Goal: Task Accomplishment & Management: Manage account settings

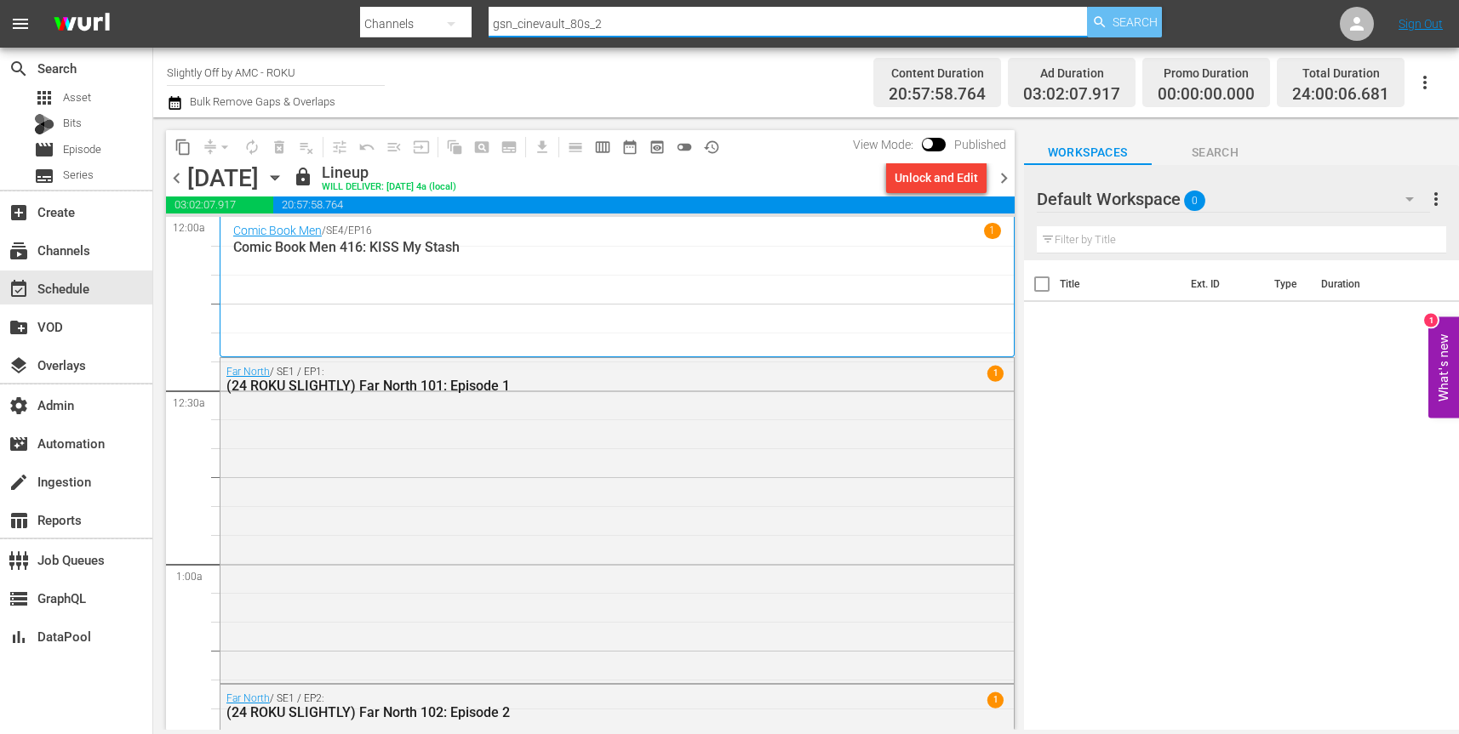
type input "gsn_cinevault_80s_2"
click at [1131, 29] on span "Search" at bounding box center [1134, 22] width 45 height 31
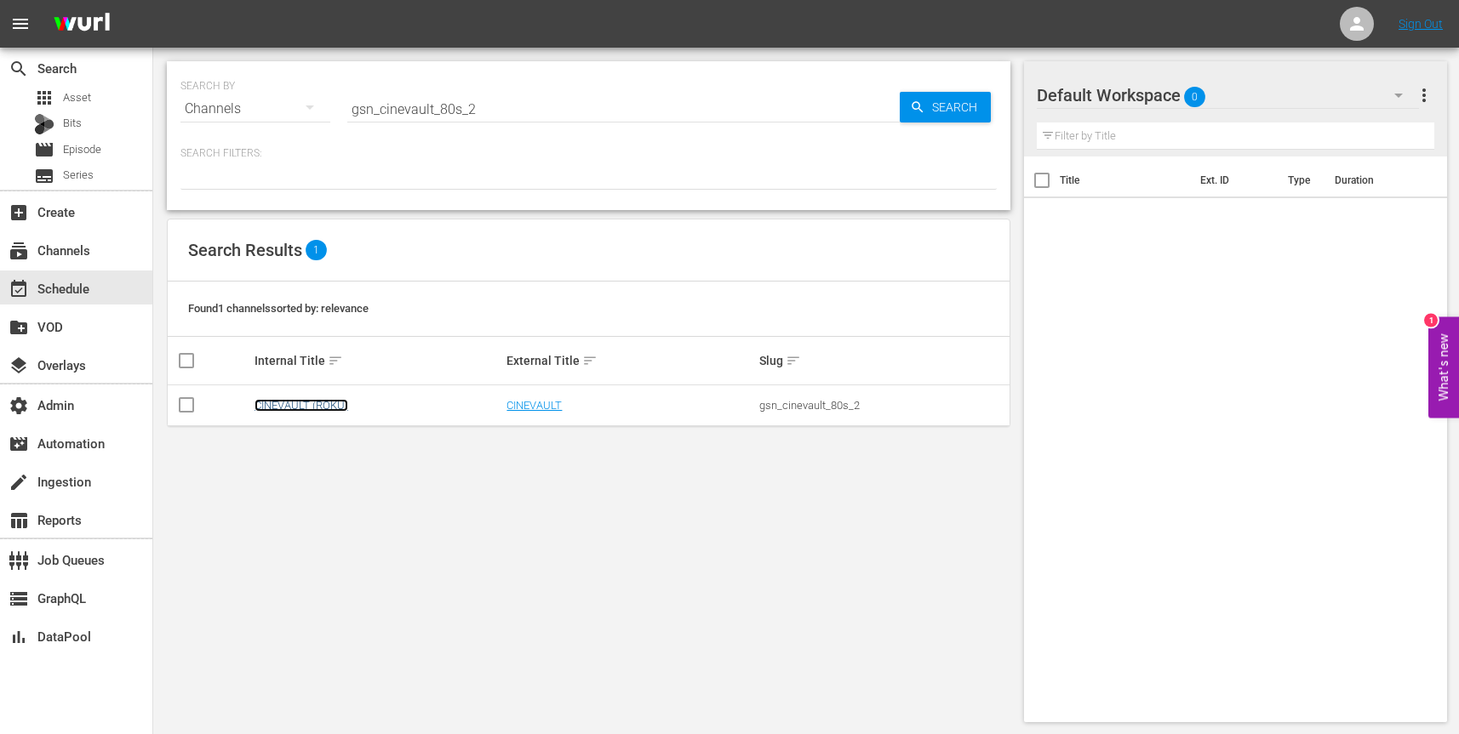
click at [273, 408] on link "CINEVAULT (ROKU)" at bounding box center [301, 405] width 94 height 13
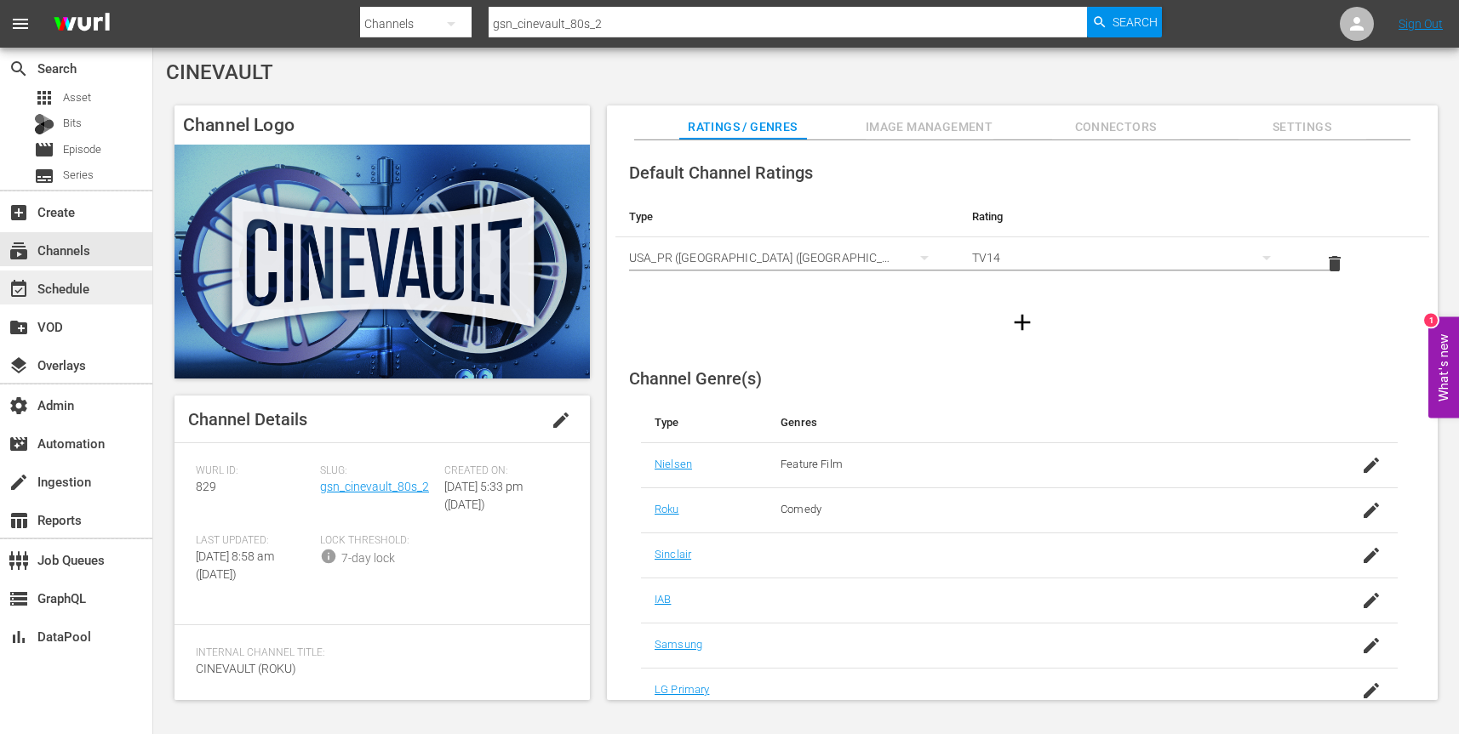
click at [101, 291] on div "event_available Schedule" at bounding box center [76, 288] width 152 height 34
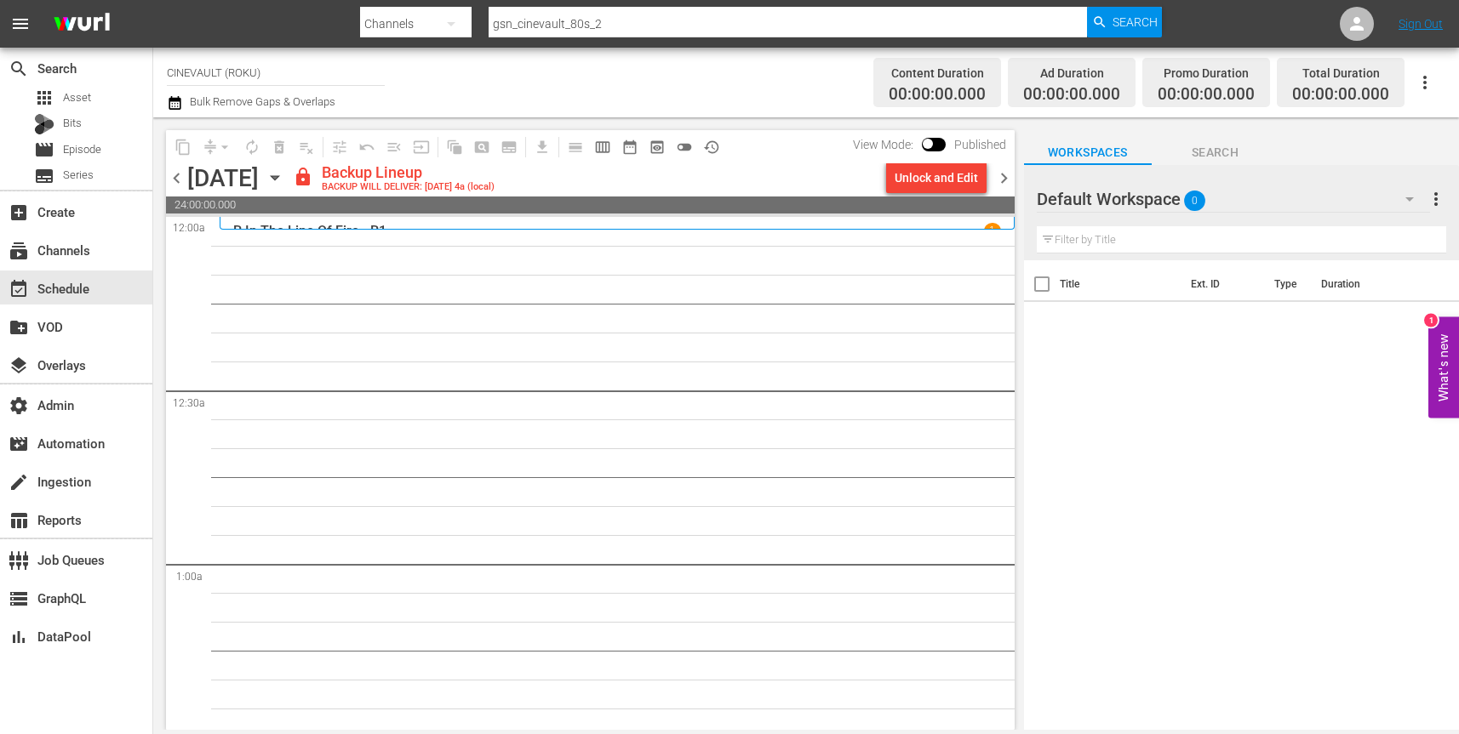
click at [284, 182] on icon "button" at bounding box center [275, 177] width 19 height 19
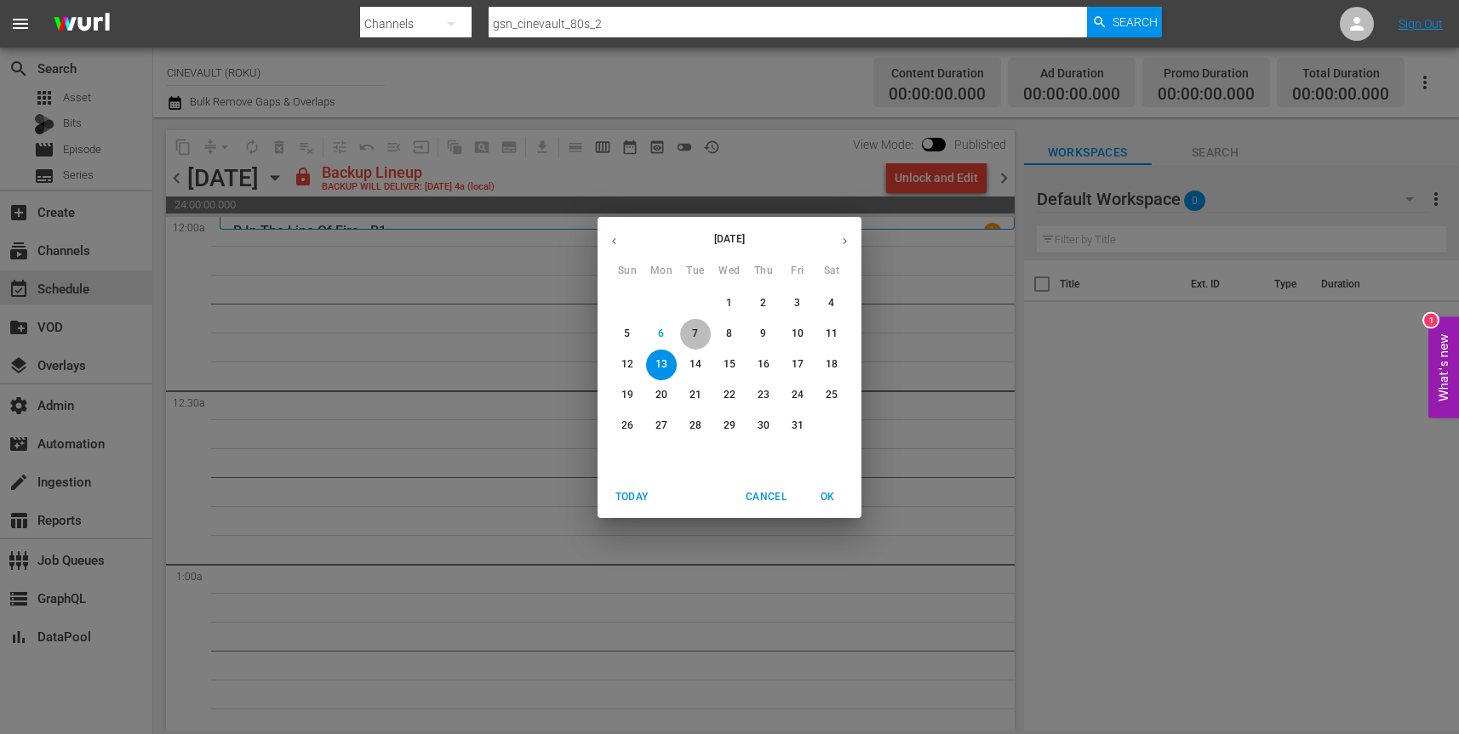
click at [697, 336] on p "7" at bounding box center [695, 334] width 6 height 14
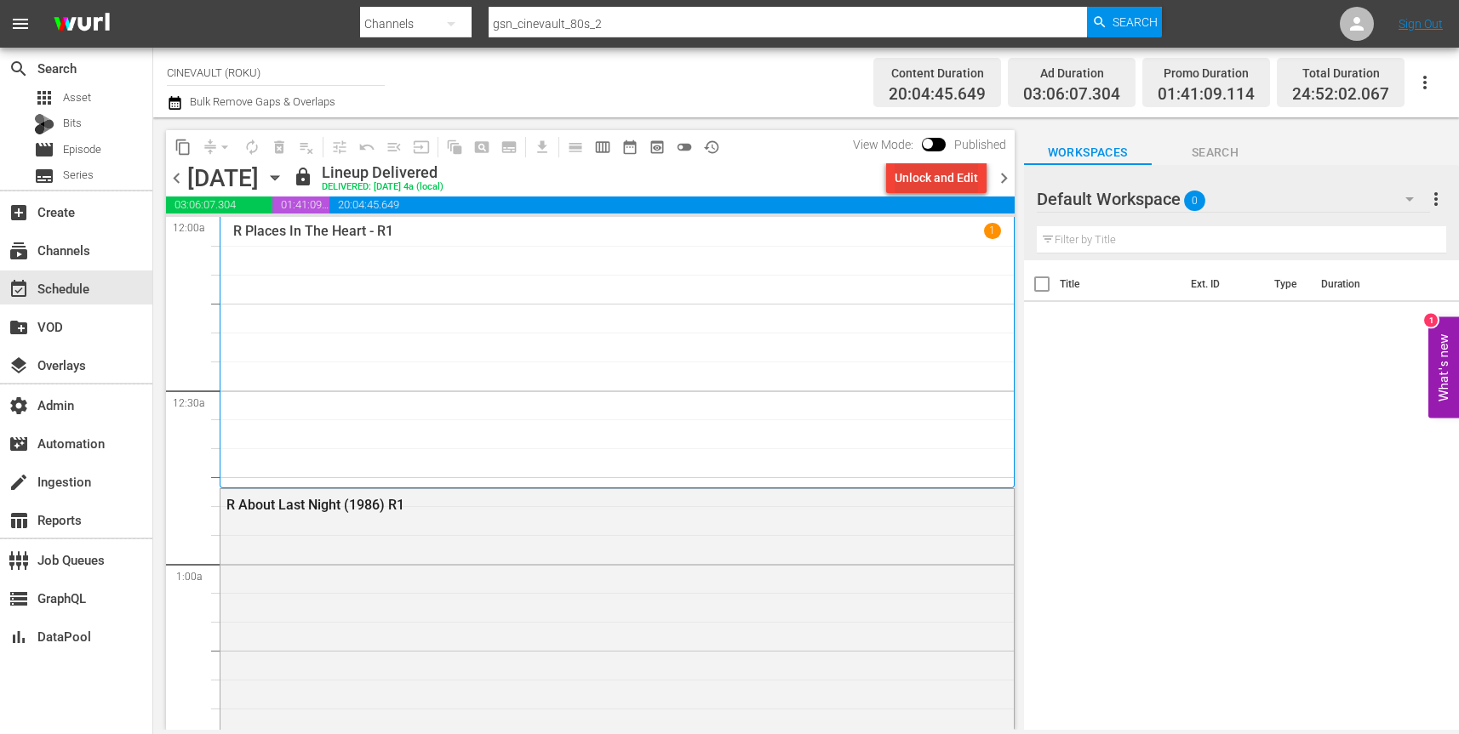
click at [946, 180] on div "Unlock and Edit" at bounding box center [935, 178] width 83 height 31
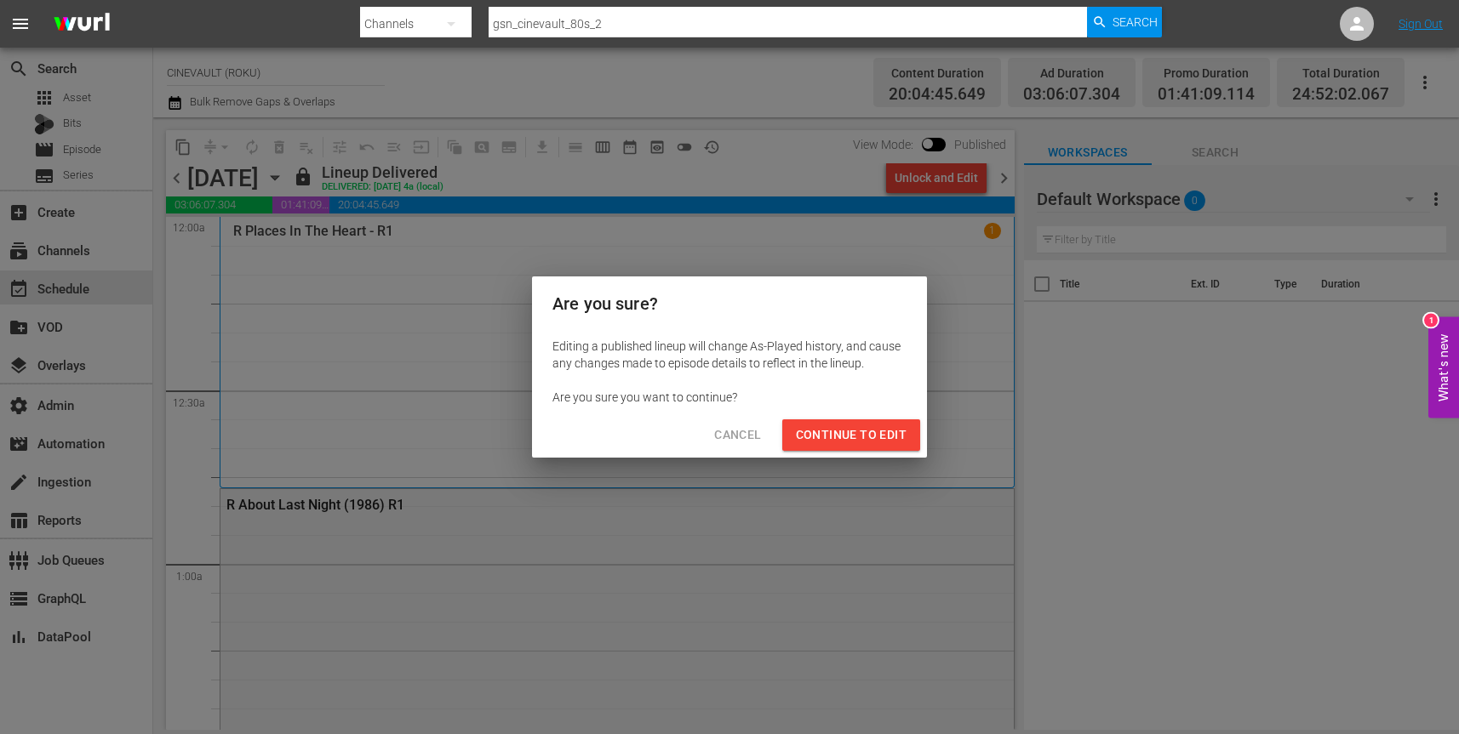
click at [862, 431] on span "Continue to Edit" at bounding box center [851, 435] width 111 height 21
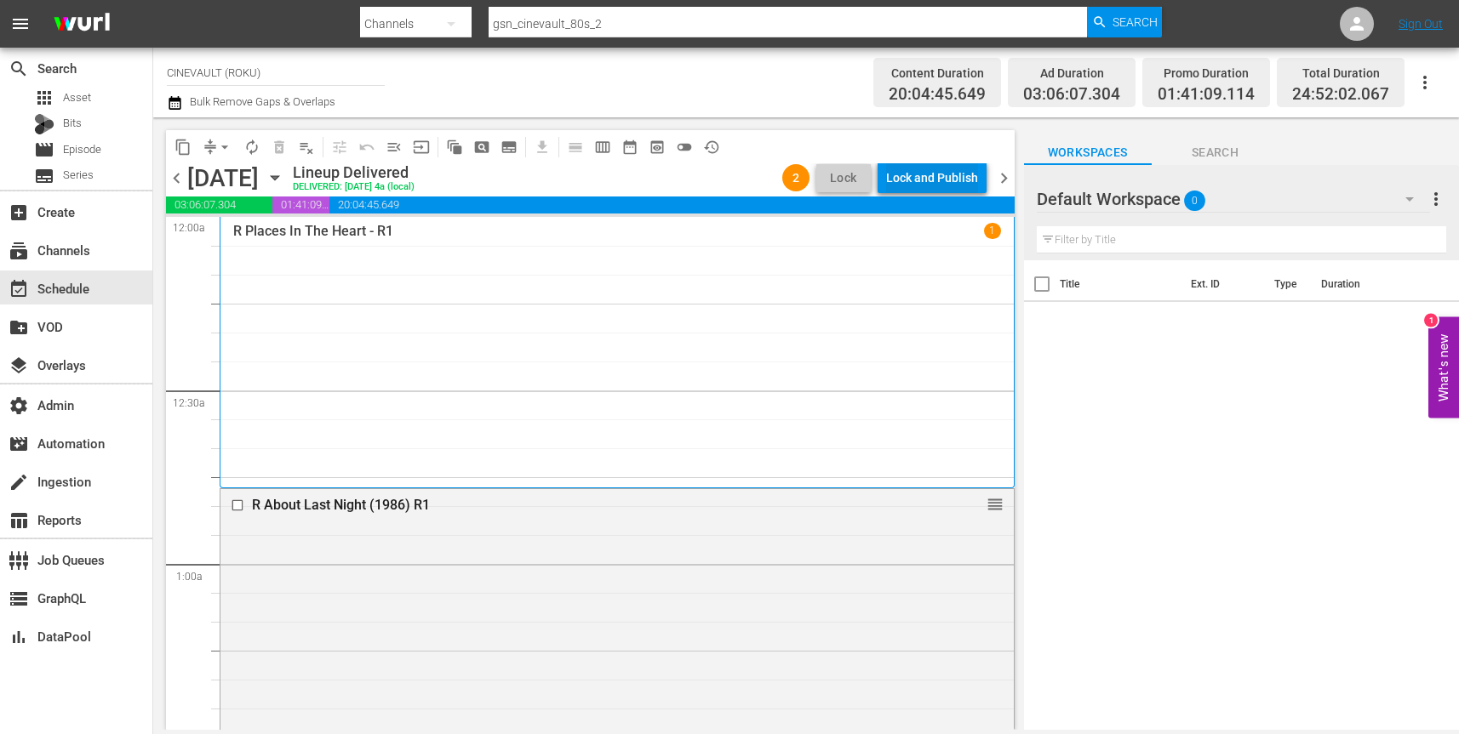
click at [931, 186] on div "Lock and Publish" at bounding box center [932, 178] width 92 height 31
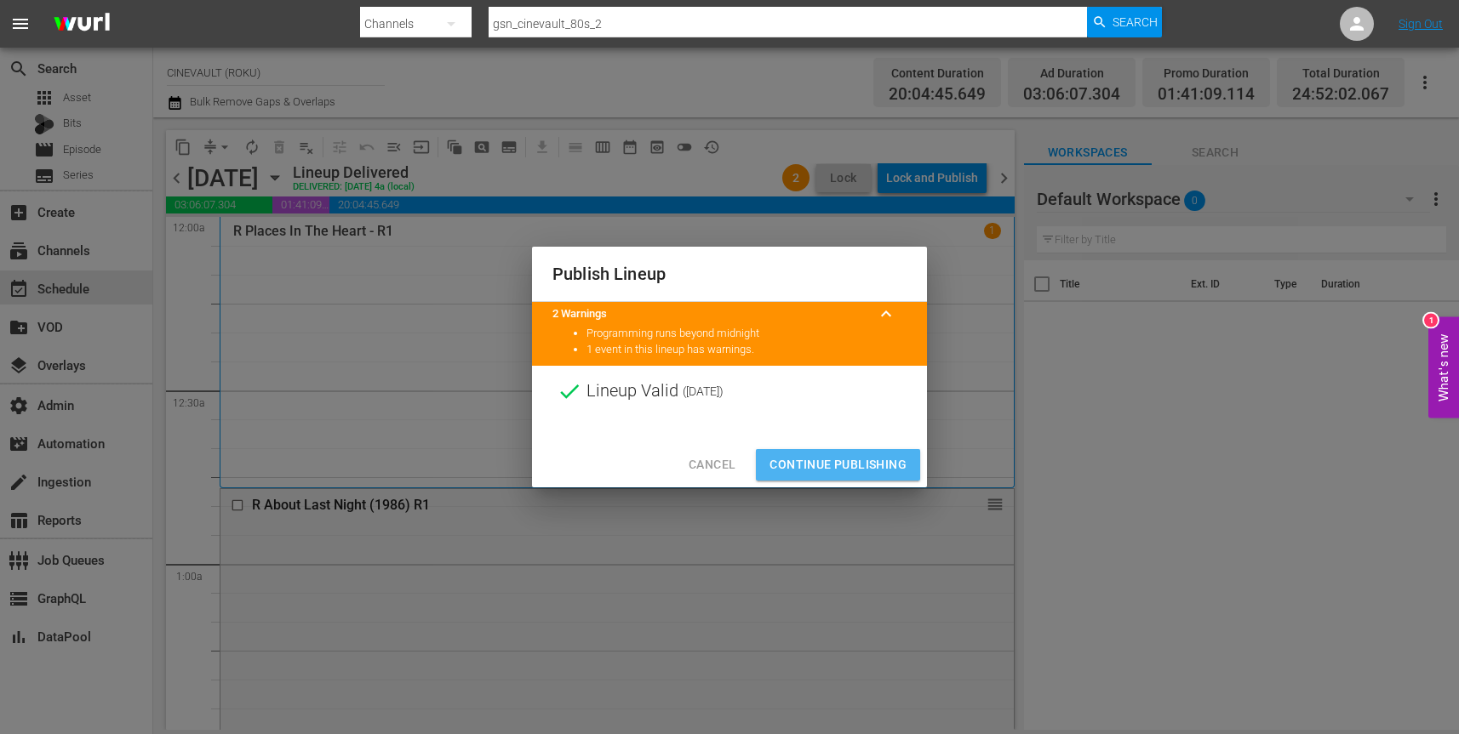
click at [852, 469] on span "Continue Publishing" at bounding box center [837, 464] width 137 height 21
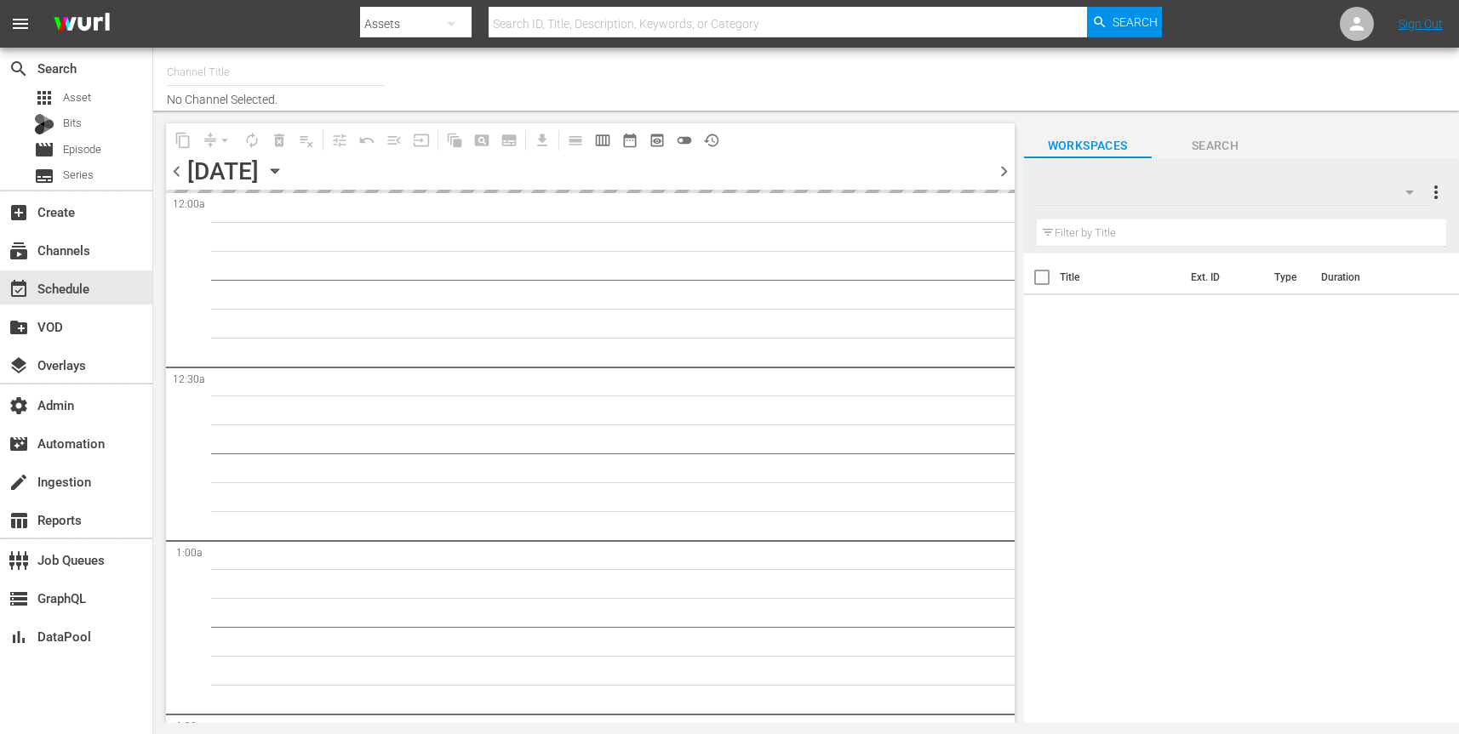
type input "CINEVAULT (ROKU) (829)"
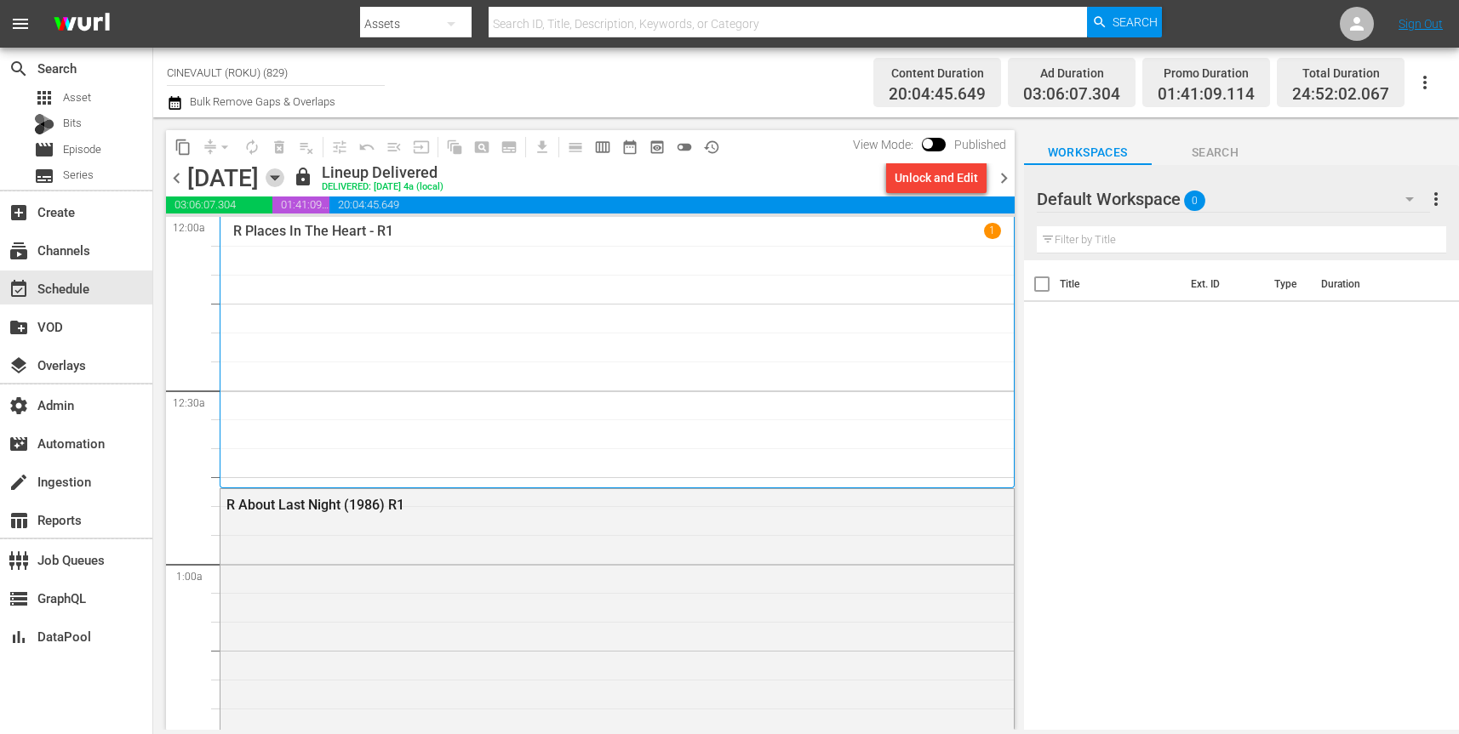
click at [278, 179] on icon "button" at bounding box center [275, 178] width 8 height 4
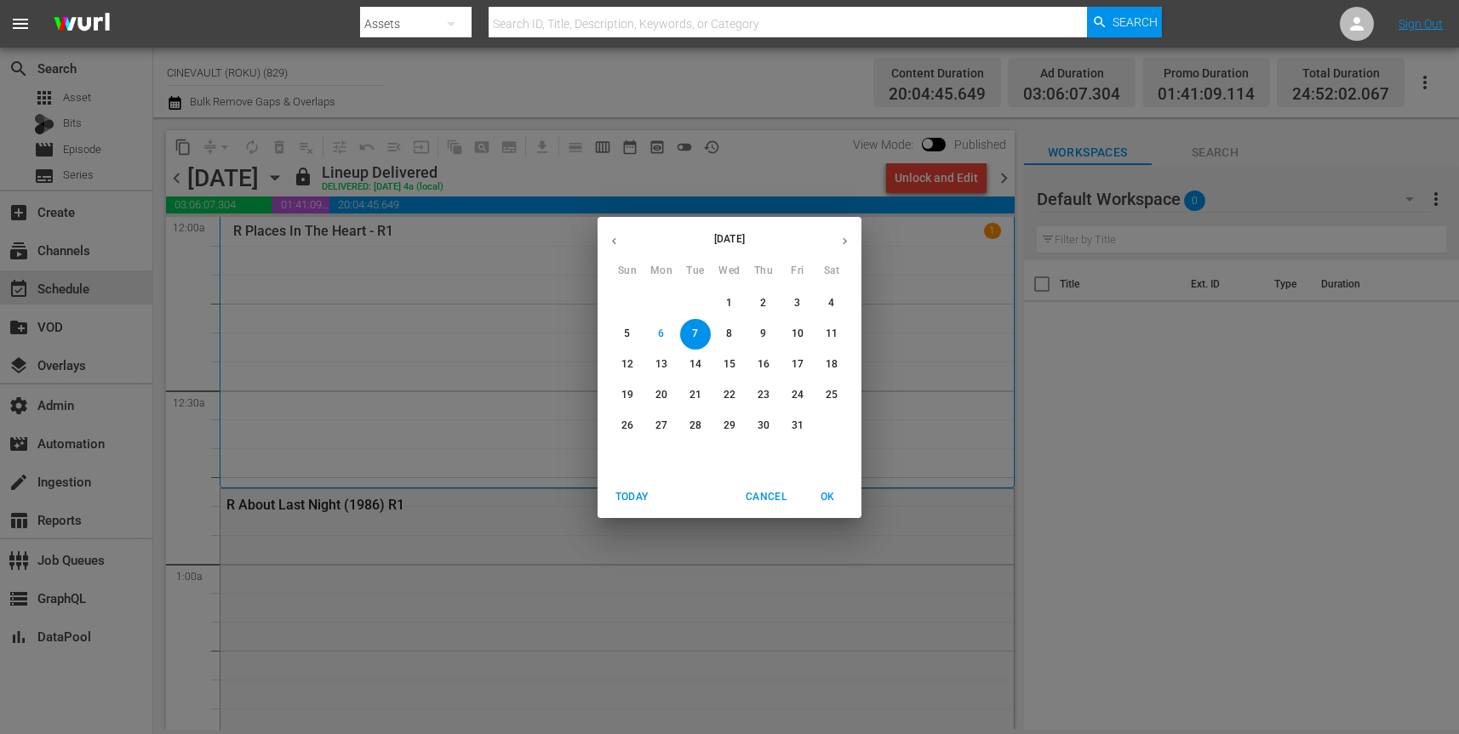
click at [728, 340] on p "8" at bounding box center [729, 334] width 6 height 14
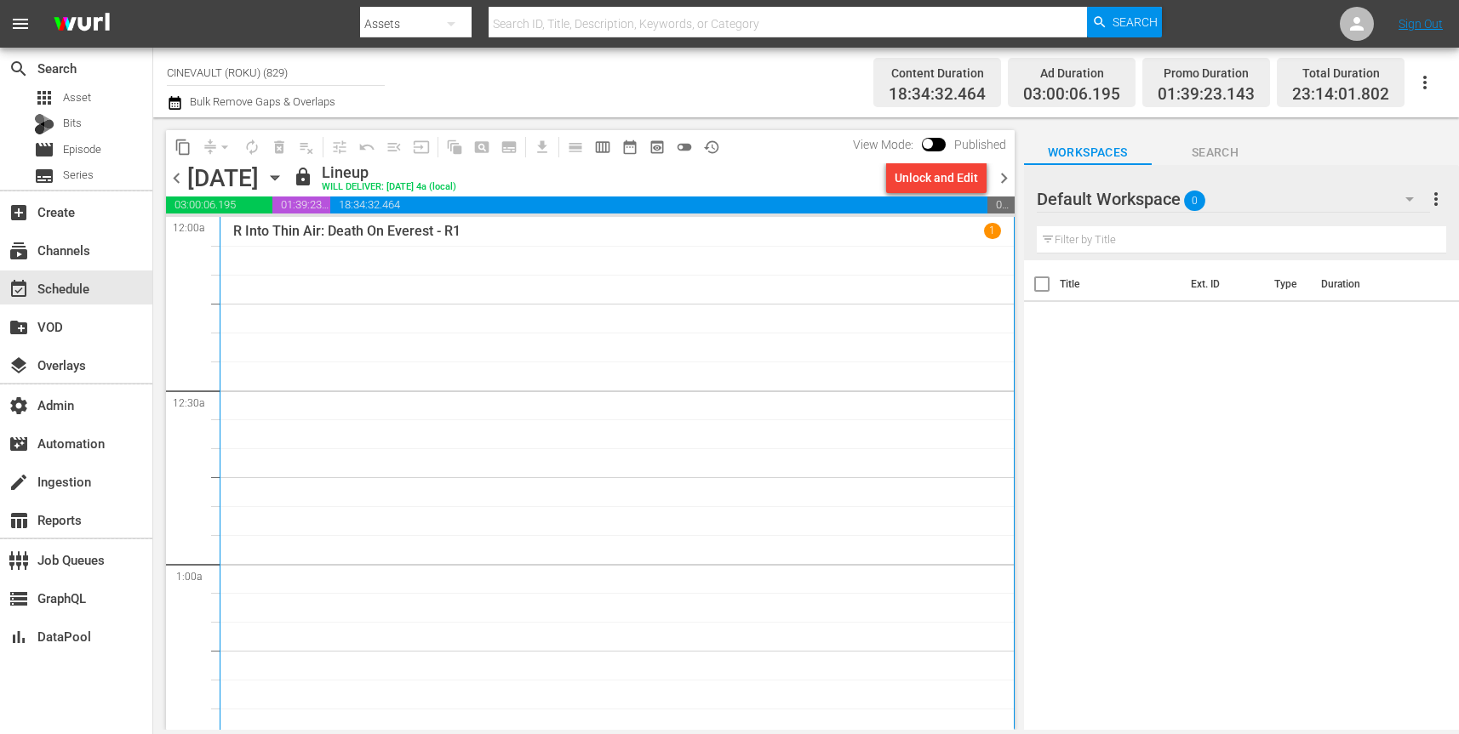
click at [958, 186] on div "Unlock and Edit" at bounding box center [935, 178] width 83 height 31
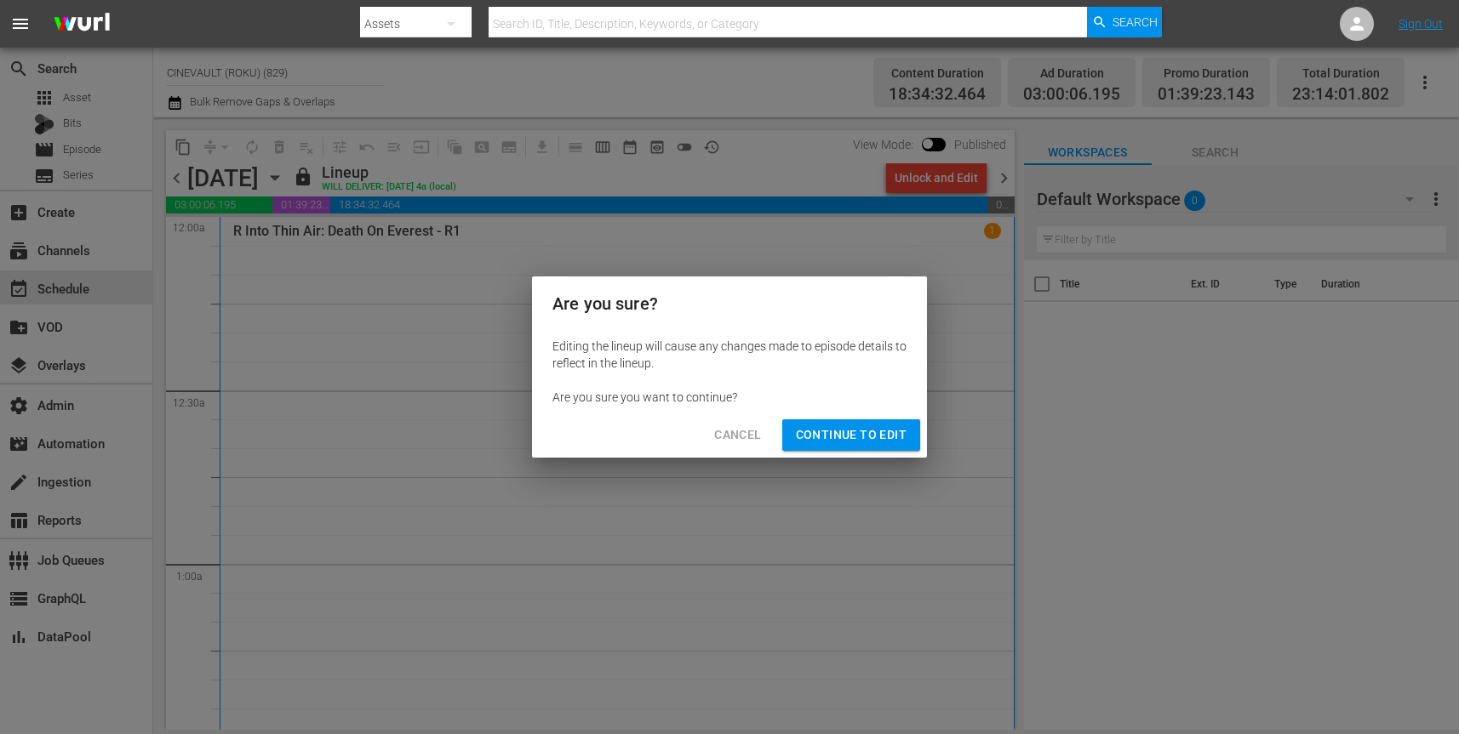
click at [857, 438] on span "Continue to Edit" at bounding box center [851, 435] width 111 height 21
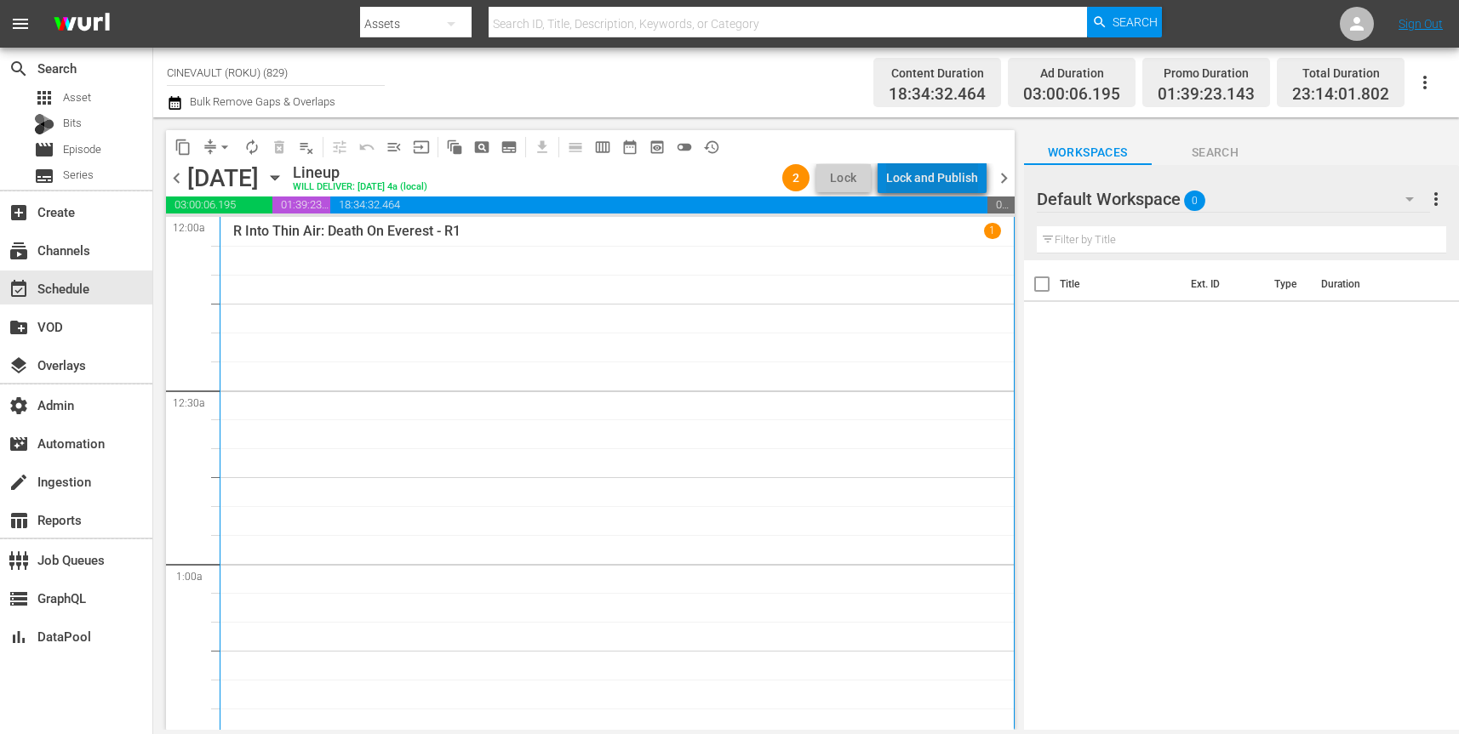
click at [956, 175] on div "Lock and Publish" at bounding box center [932, 178] width 92 height 31
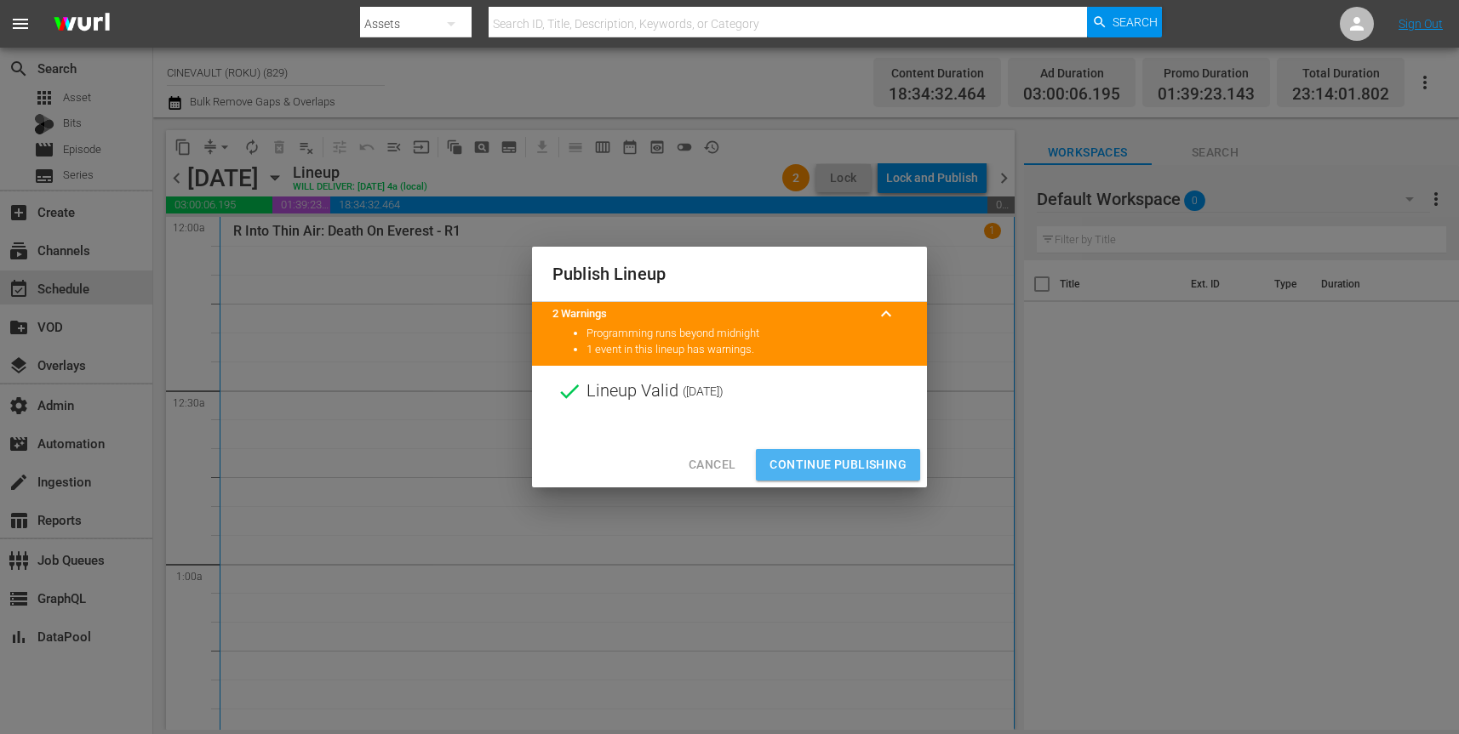
click at [848, 462] on span "Continue Publishing" at bounding box center [837, 464] width 137 height 21
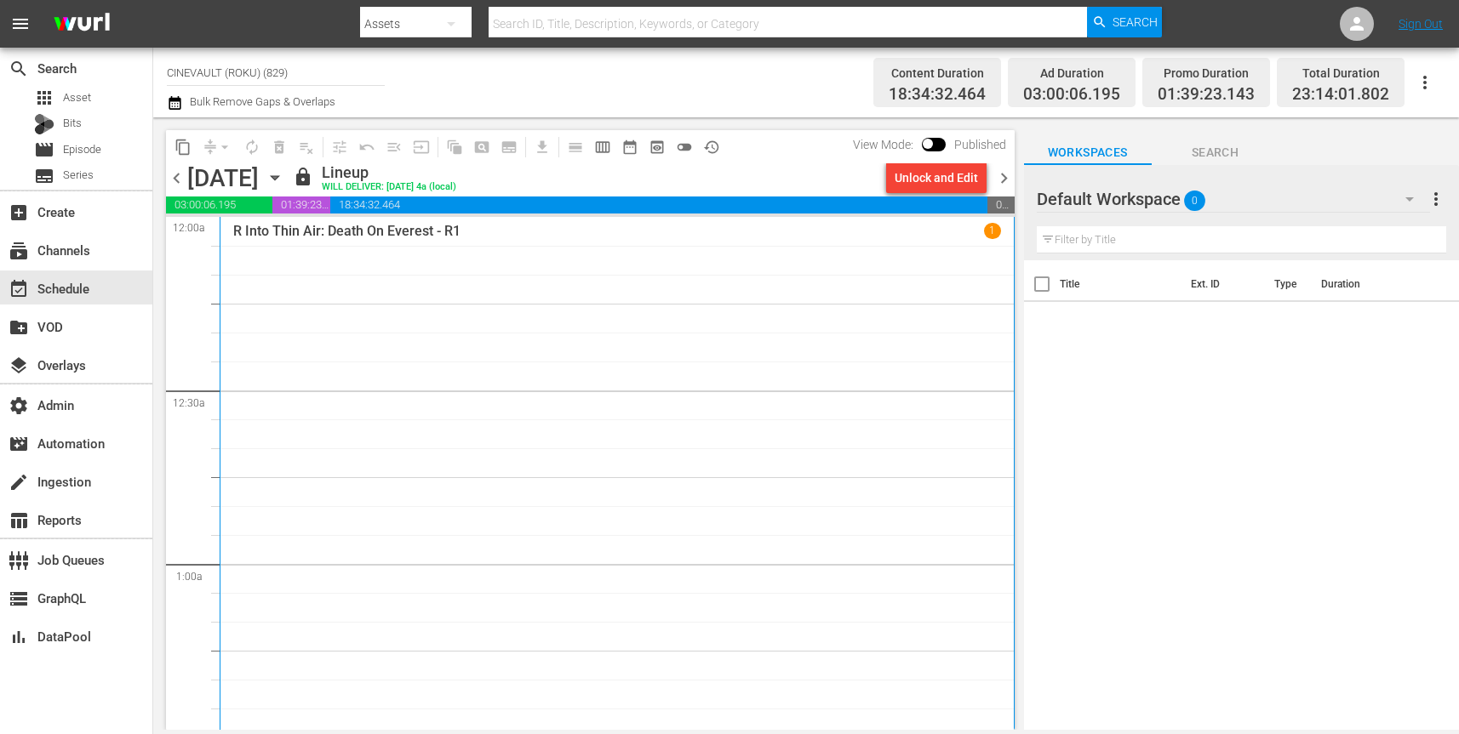
click at [284, 179] on icon "button" at bounding box center [275, 177] width 19 height 19
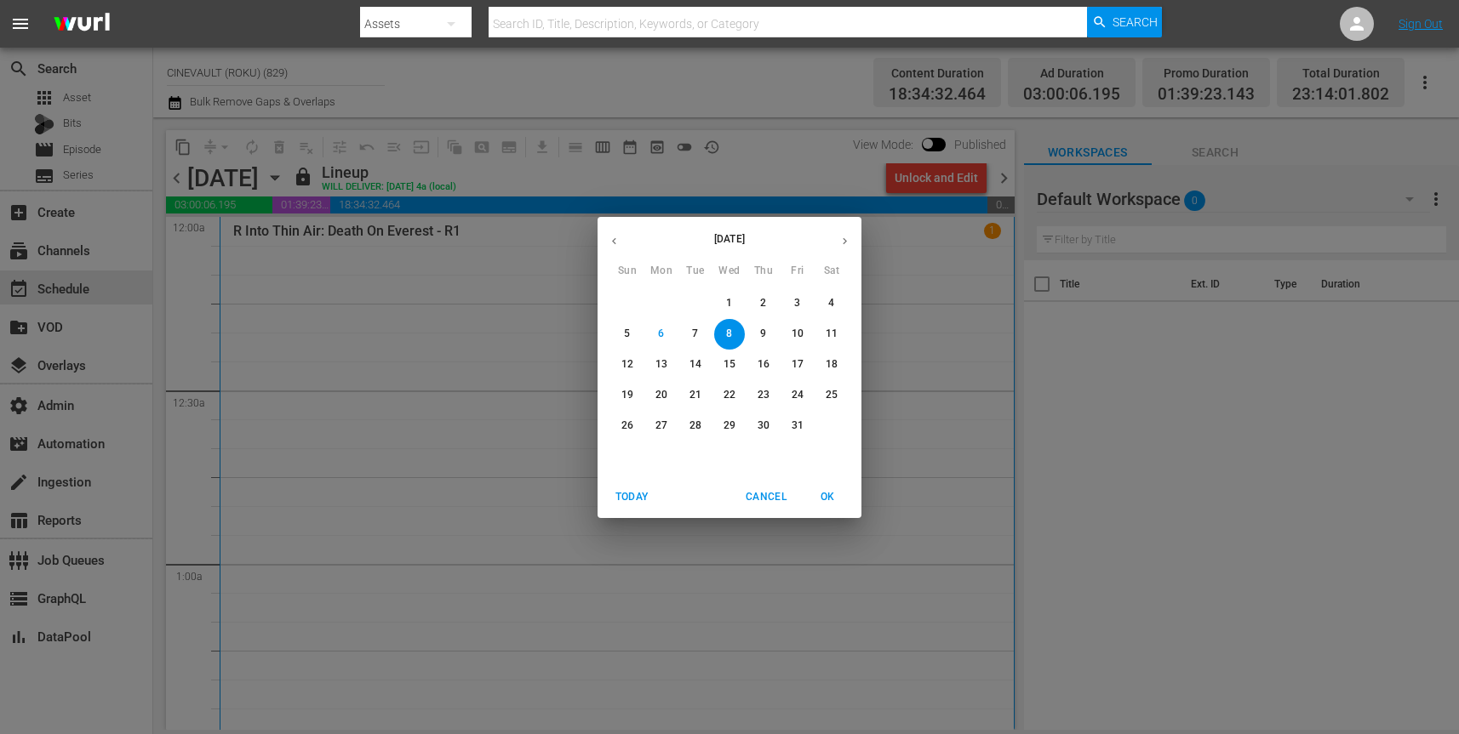
click at [761, 336] on p "9" at bounding box center [763, 334] width 6 height 14
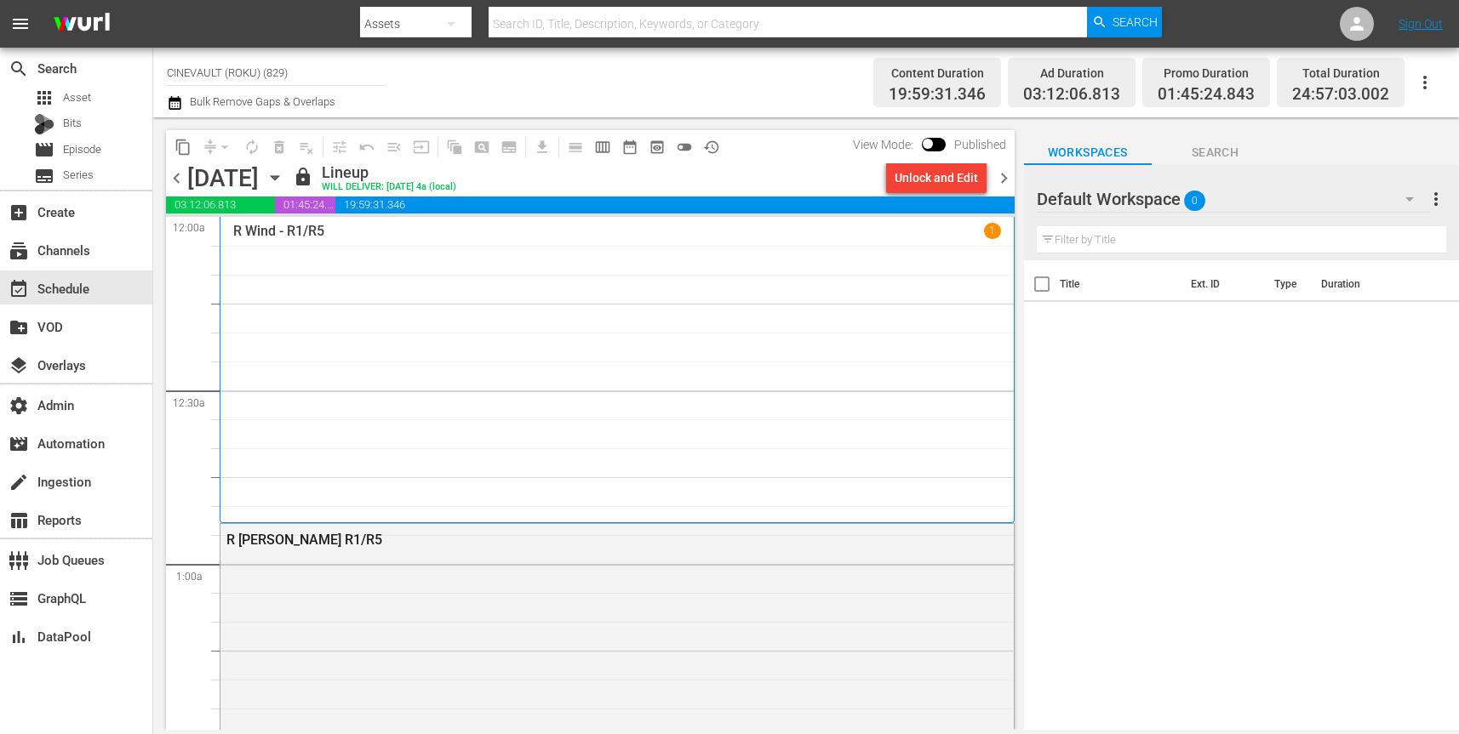
click at [956, 182] on div "Unlock and Edit" at bounding box center [935, 178] width 83 height 31
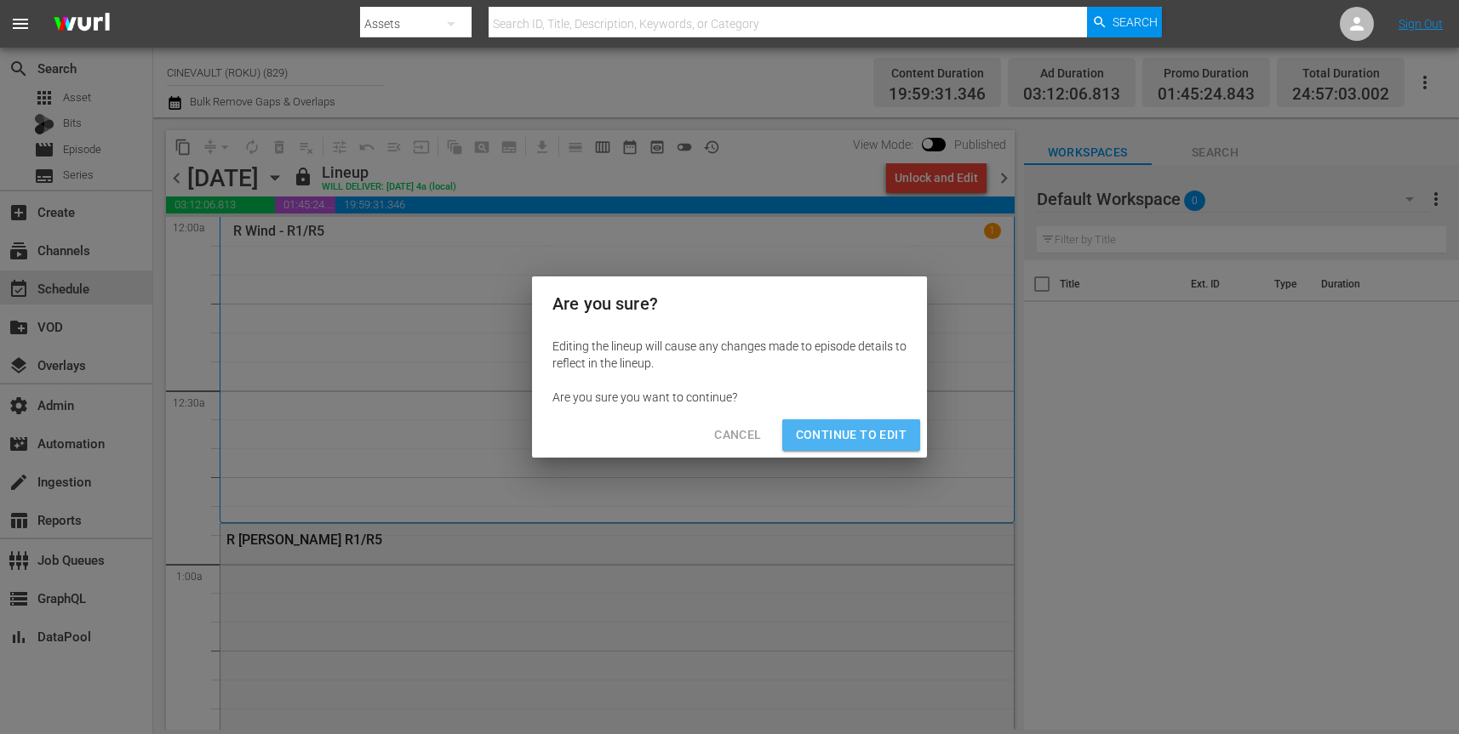
click at [877, 434] on span "Continue to Edit" at bounding box center [851, 435] width 111 height 21
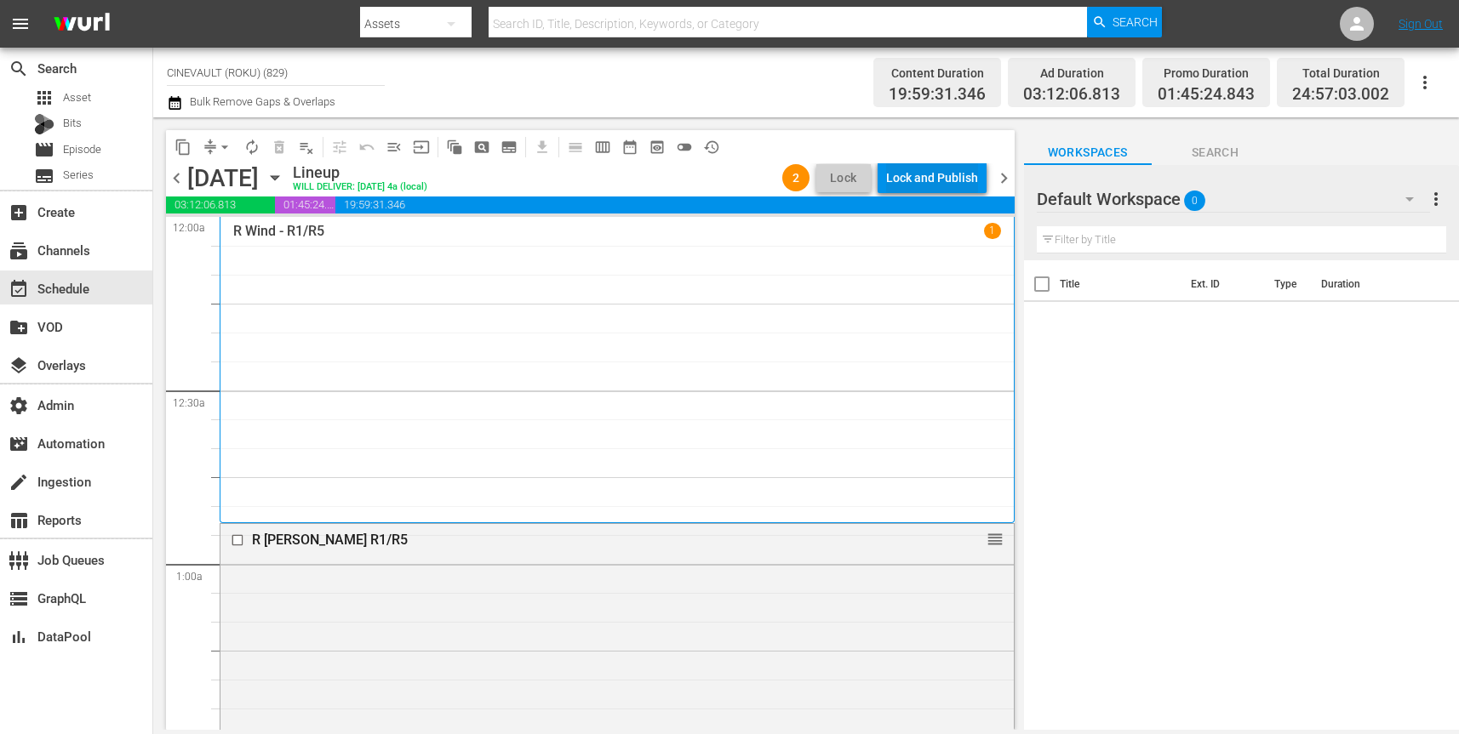
click at [950, 183] on div "Lock and Publish" at bounding box center [932, 178] width 92 height 31
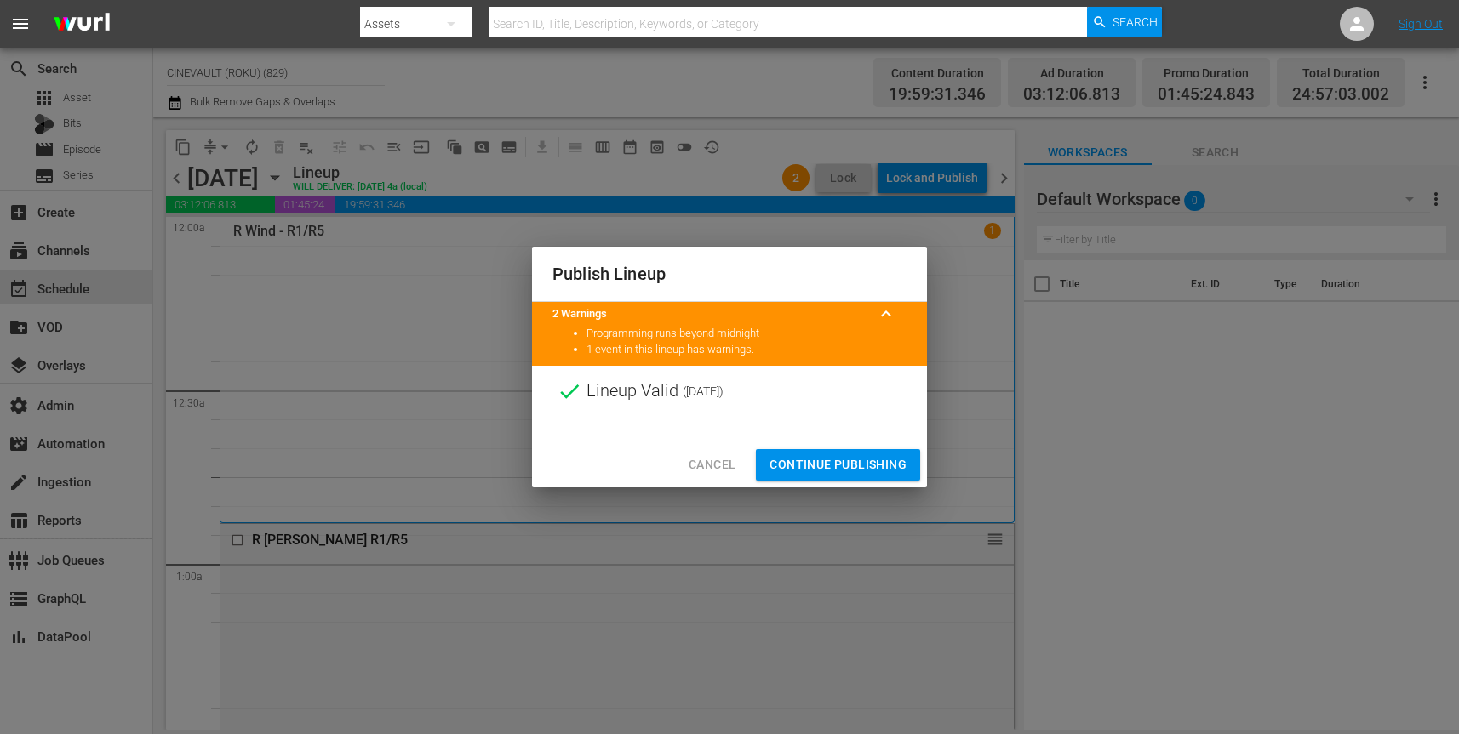
click at [845, 459] on span "Continue Publishing" at bounding box center [837, 464] width 137 height 21
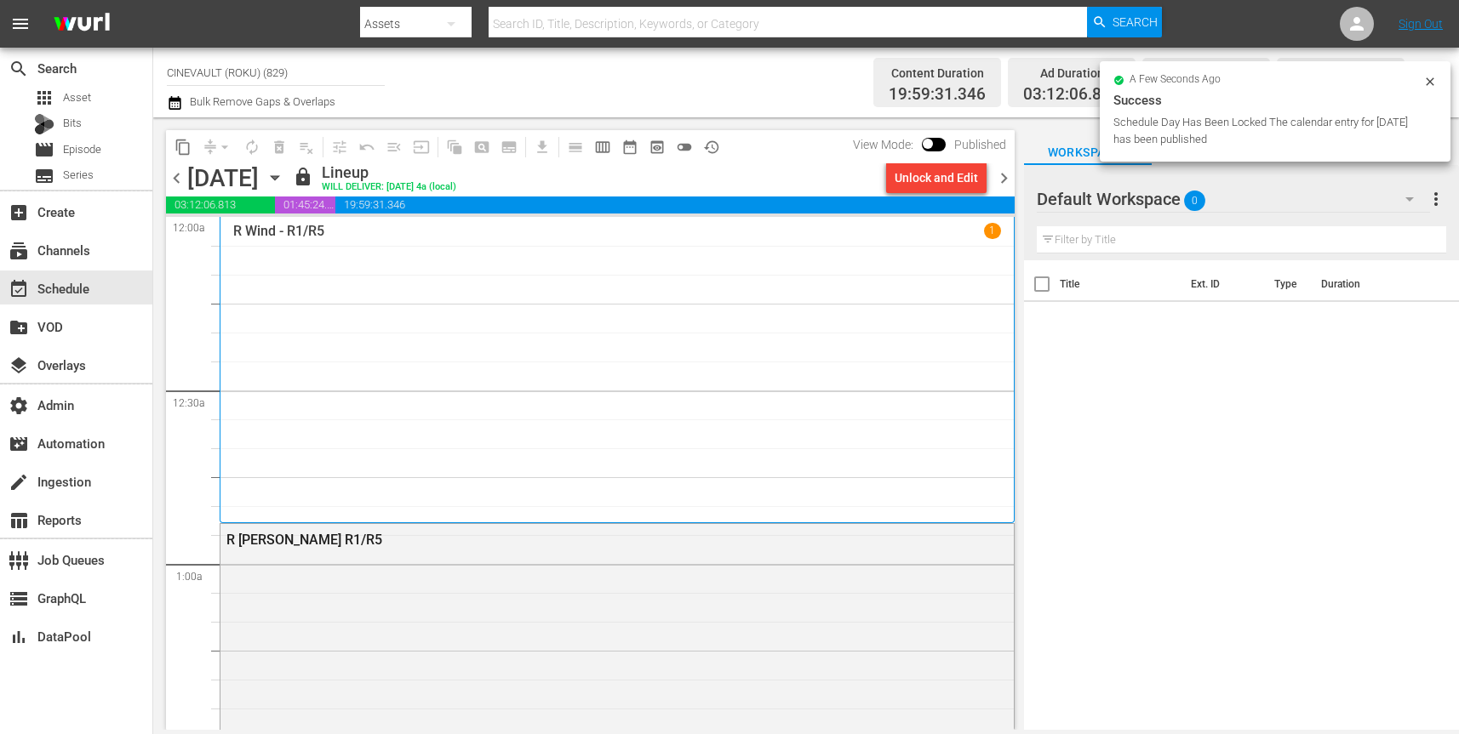
click at [284, 181] on icon "button" at bounding box center [275, 177] width 19 height 19
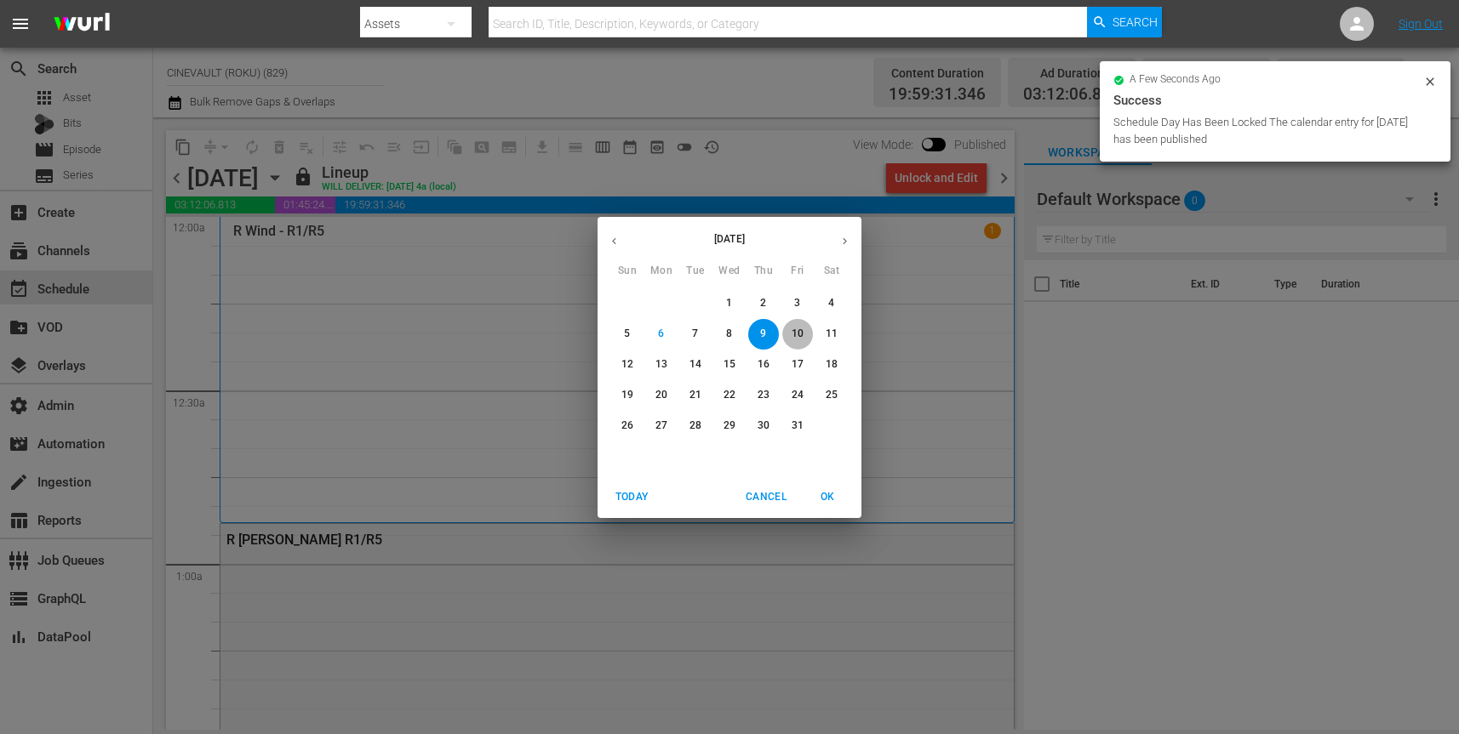
click at [801, 335] on p "10" at bounding box center [797, 334] width 12 height 14
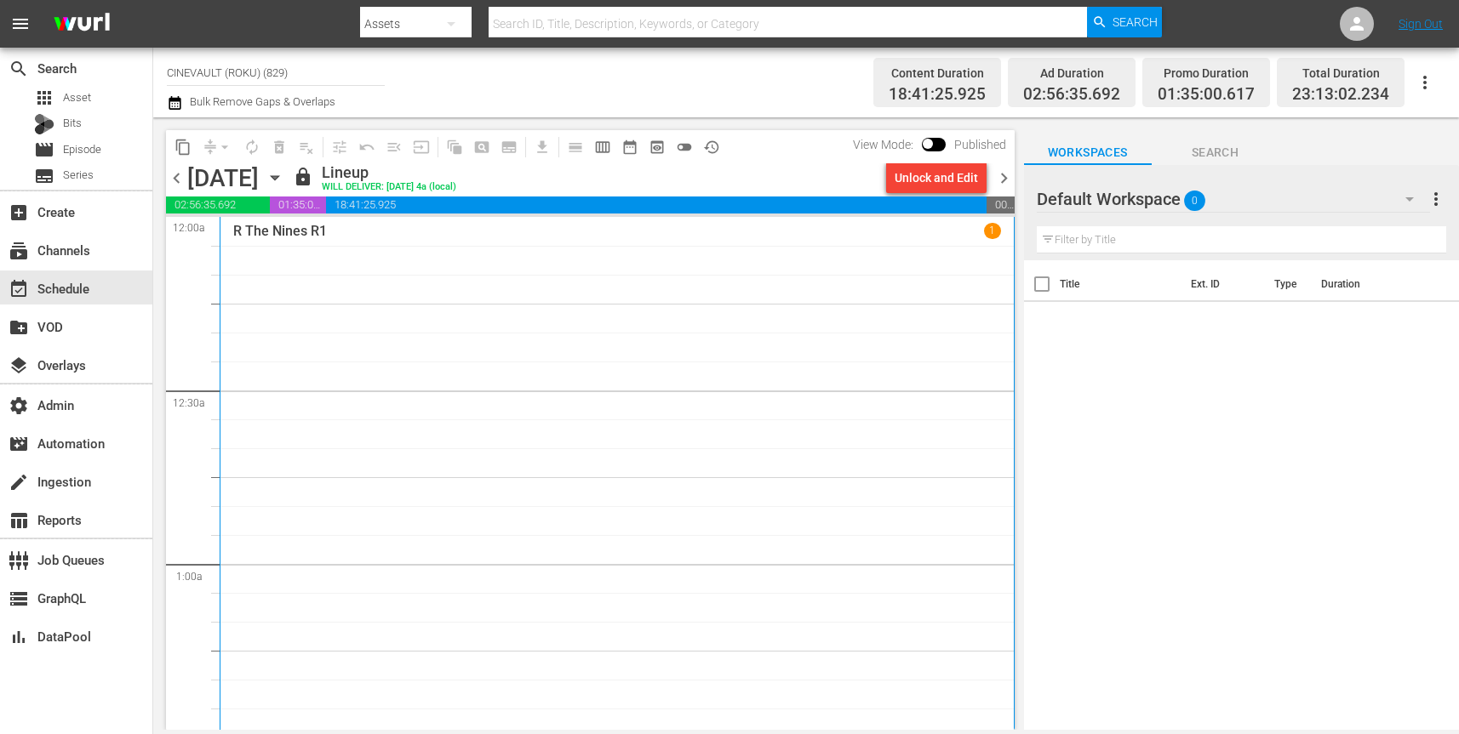
click at [945, 183] on div "Unlock and Edit" at bounding box center [935, 178] width 83 height 31
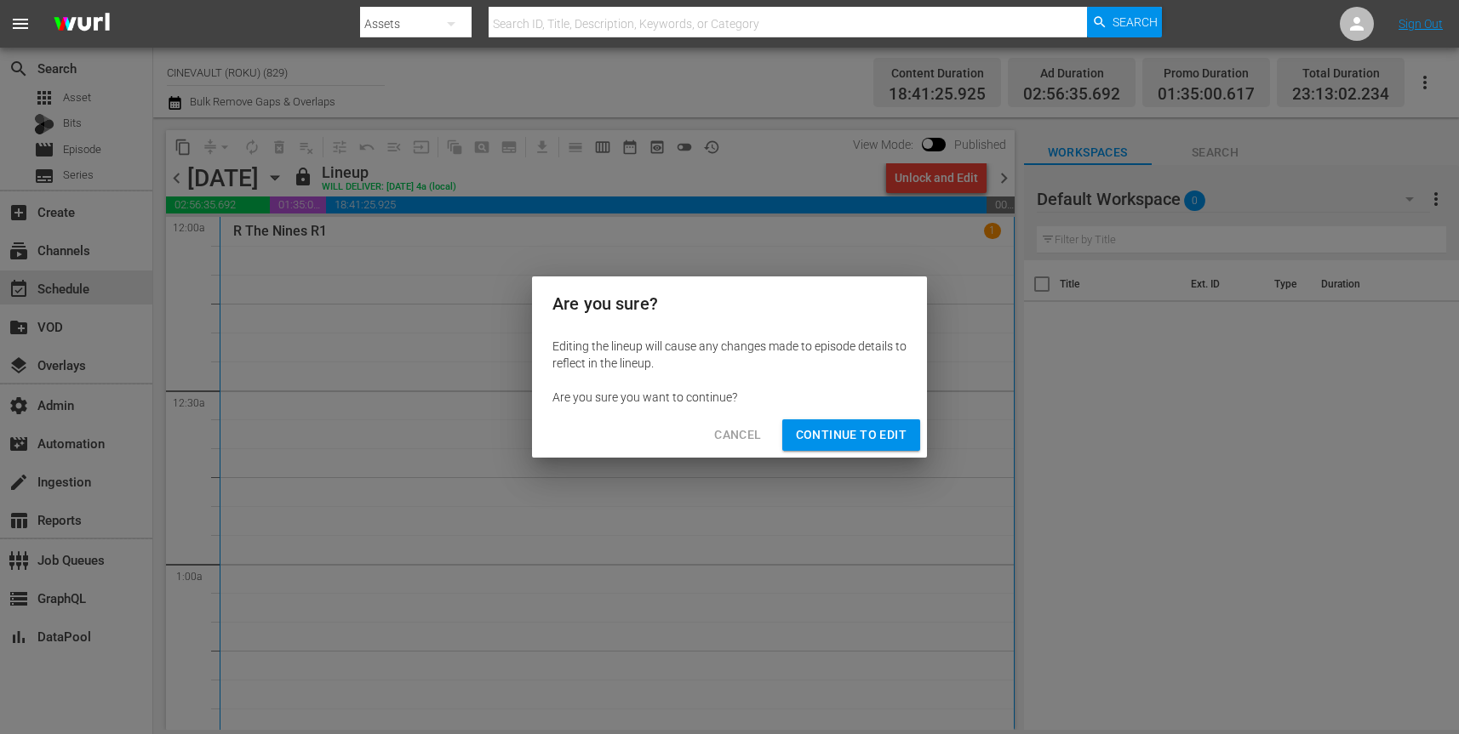
click at [871, 435] on span "Continue to Edit" at bounding box center [851, 435] width 111 height 21
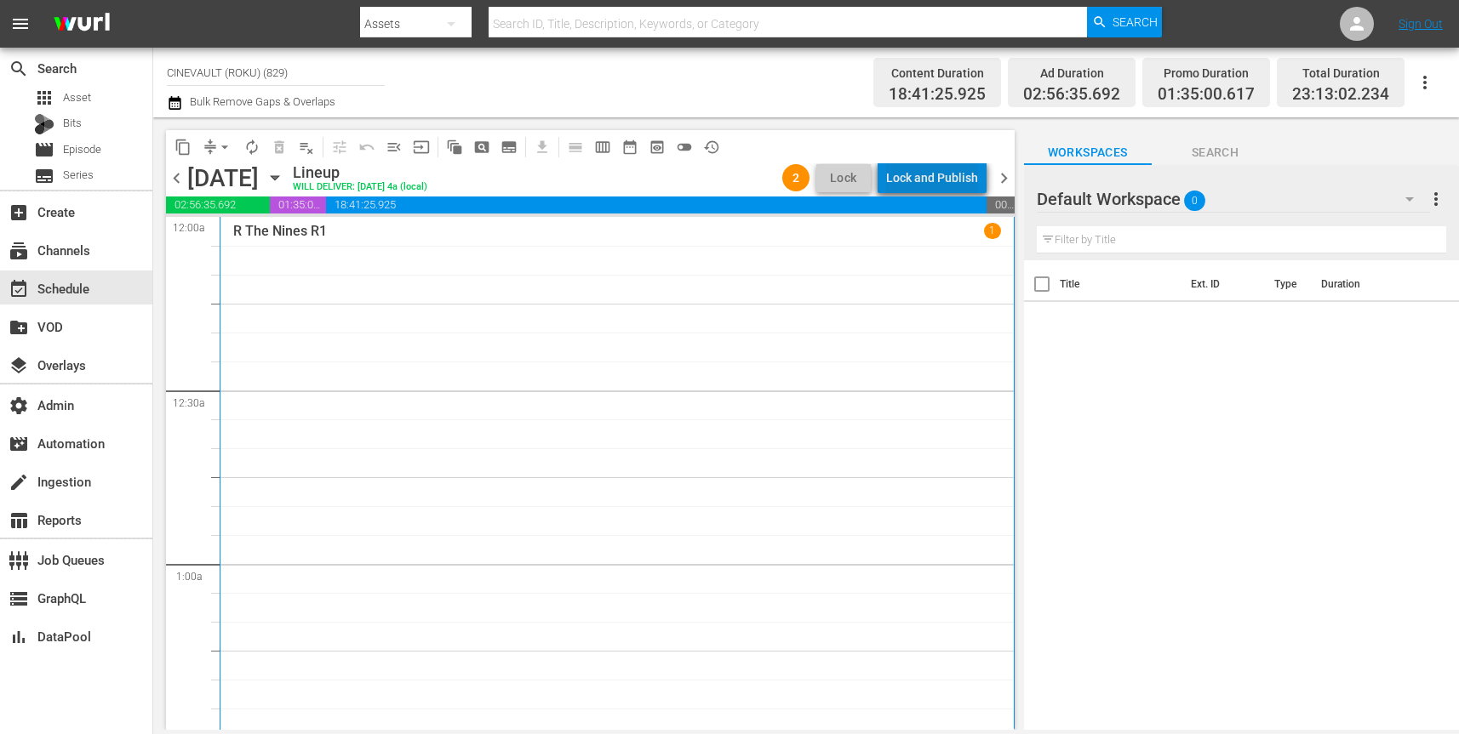
click at [956, 183] on div "Lock and Publish" at bounding box center [932, 178] width 92 height 31
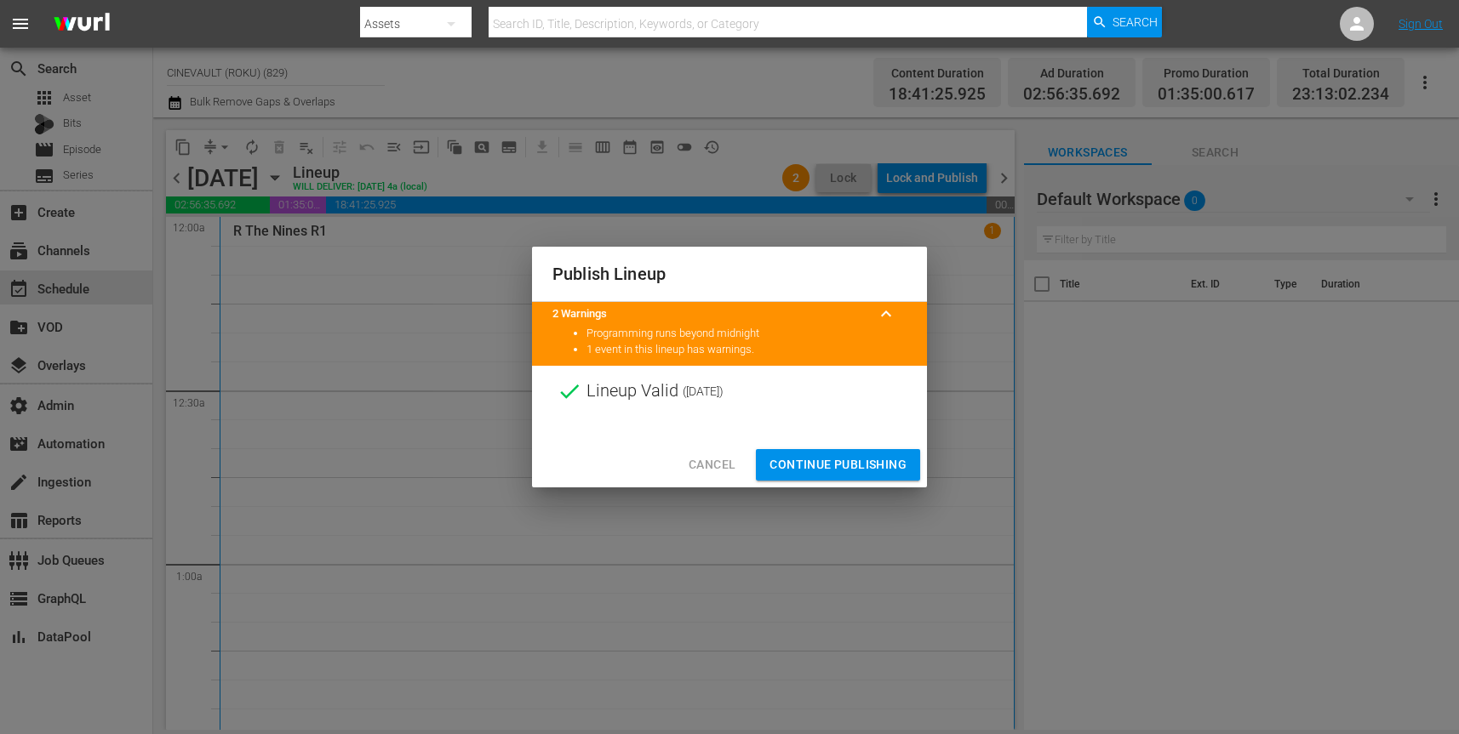
click at [858, 467] on span "Continue Publishing" at bounding box center [837, 464] width 137 height 21
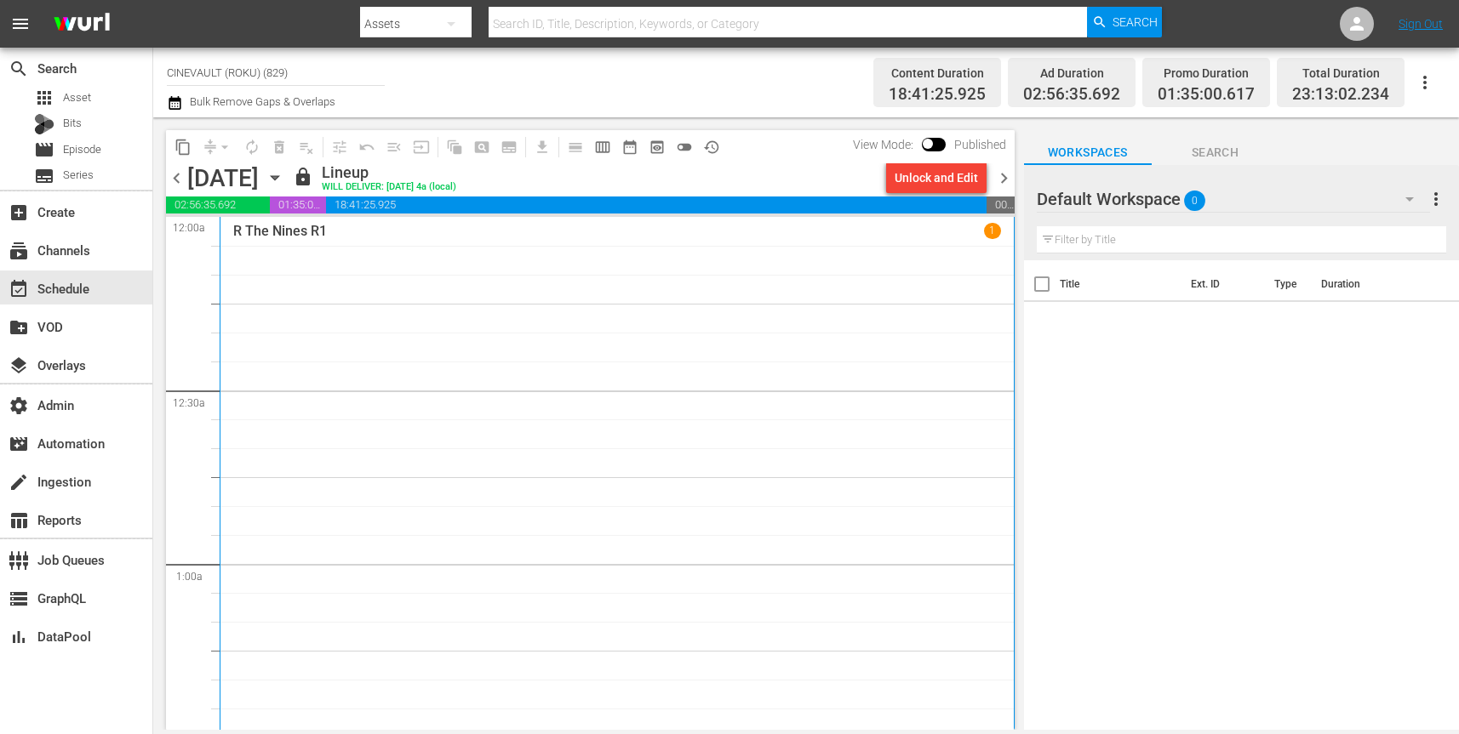
click at [278, 176] on icon "button" at bounding box center [275, 178] width 8 height 4
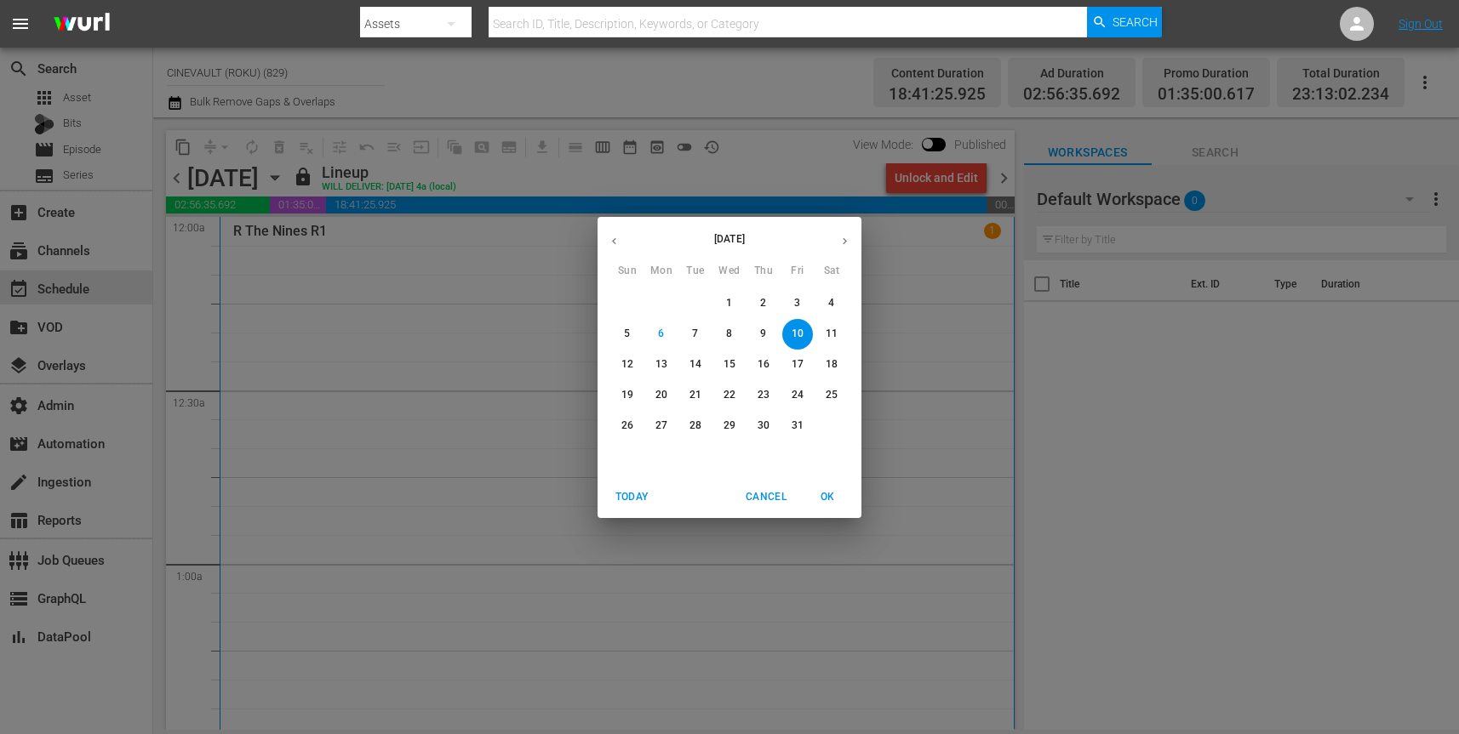
click at [831, 330] on p "11" at bounding box center [831, 334] width 12 height 14
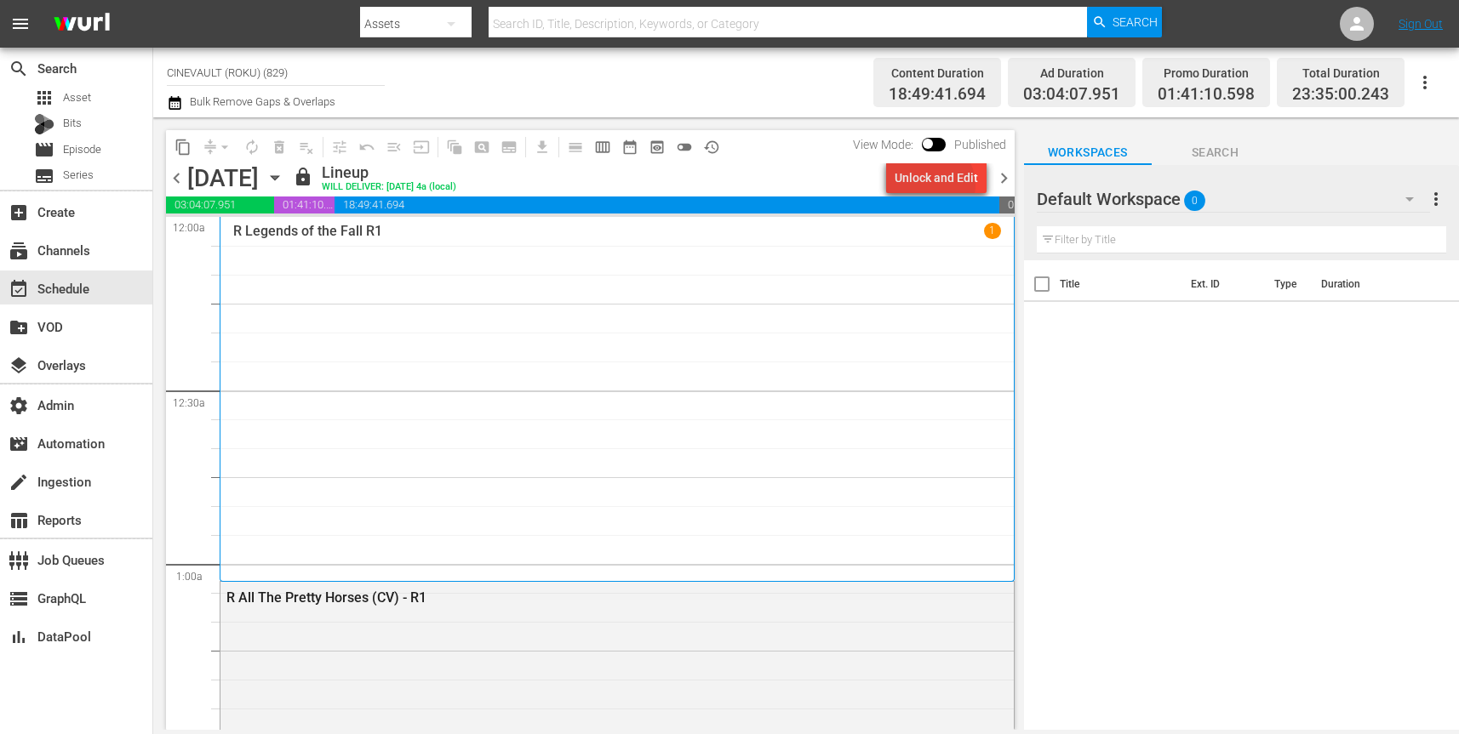
click at [937, 185] on div "Unlock and Edit" at bounding box center [935, 178] width 83 height 31
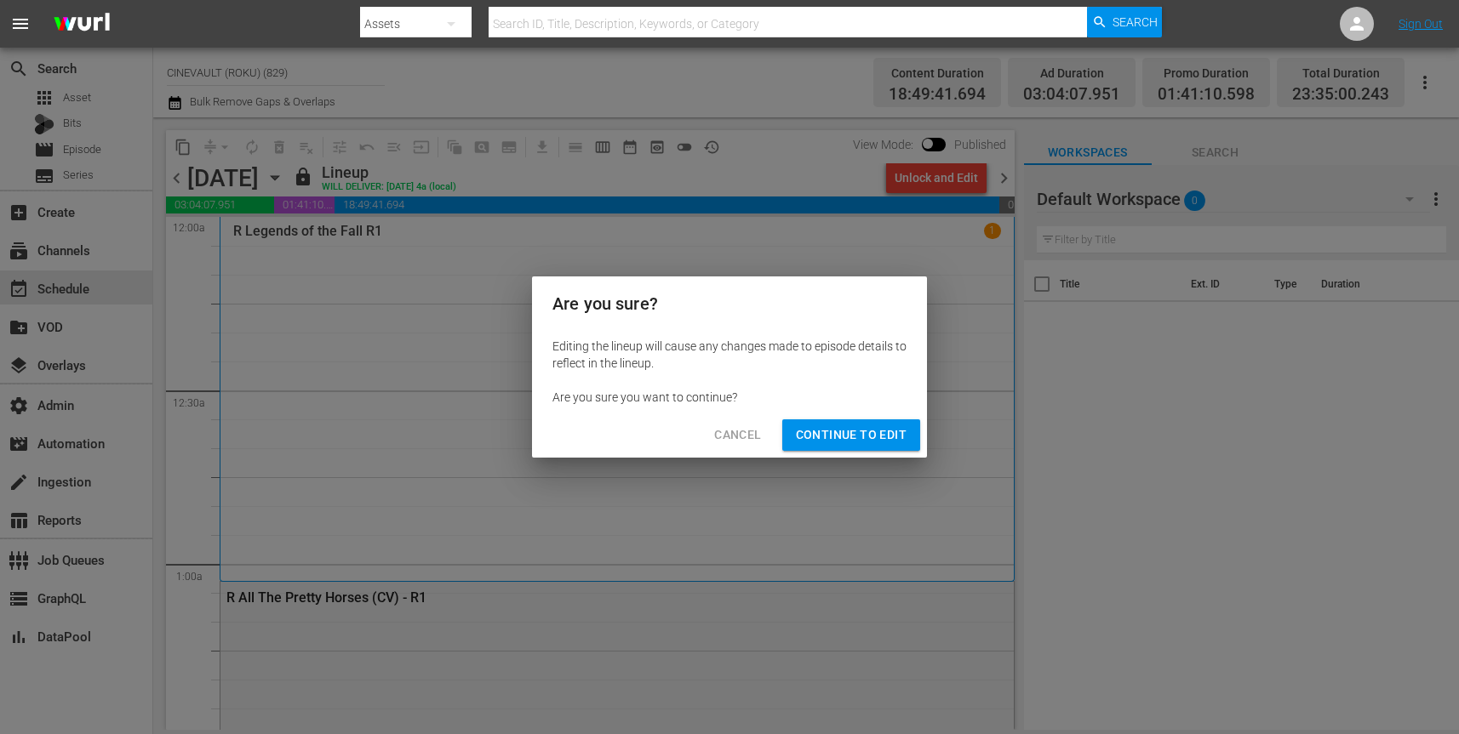
click at [851, 437] on span "Continue to Edit" at bounding box center [851, 435] width 111 height 21
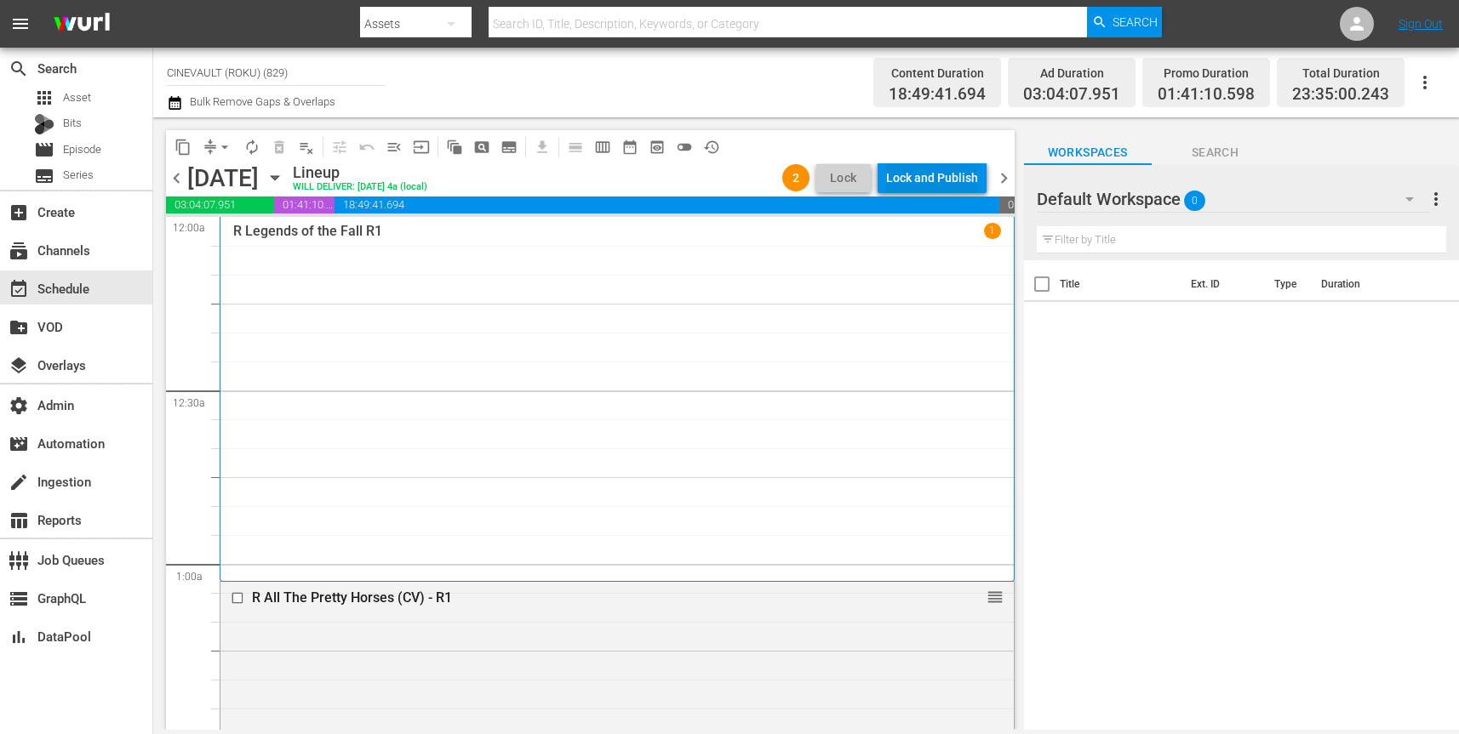
click at [934, 179] on div "Lock and Publish" at bounding box center [932, 178] width 92 height 31
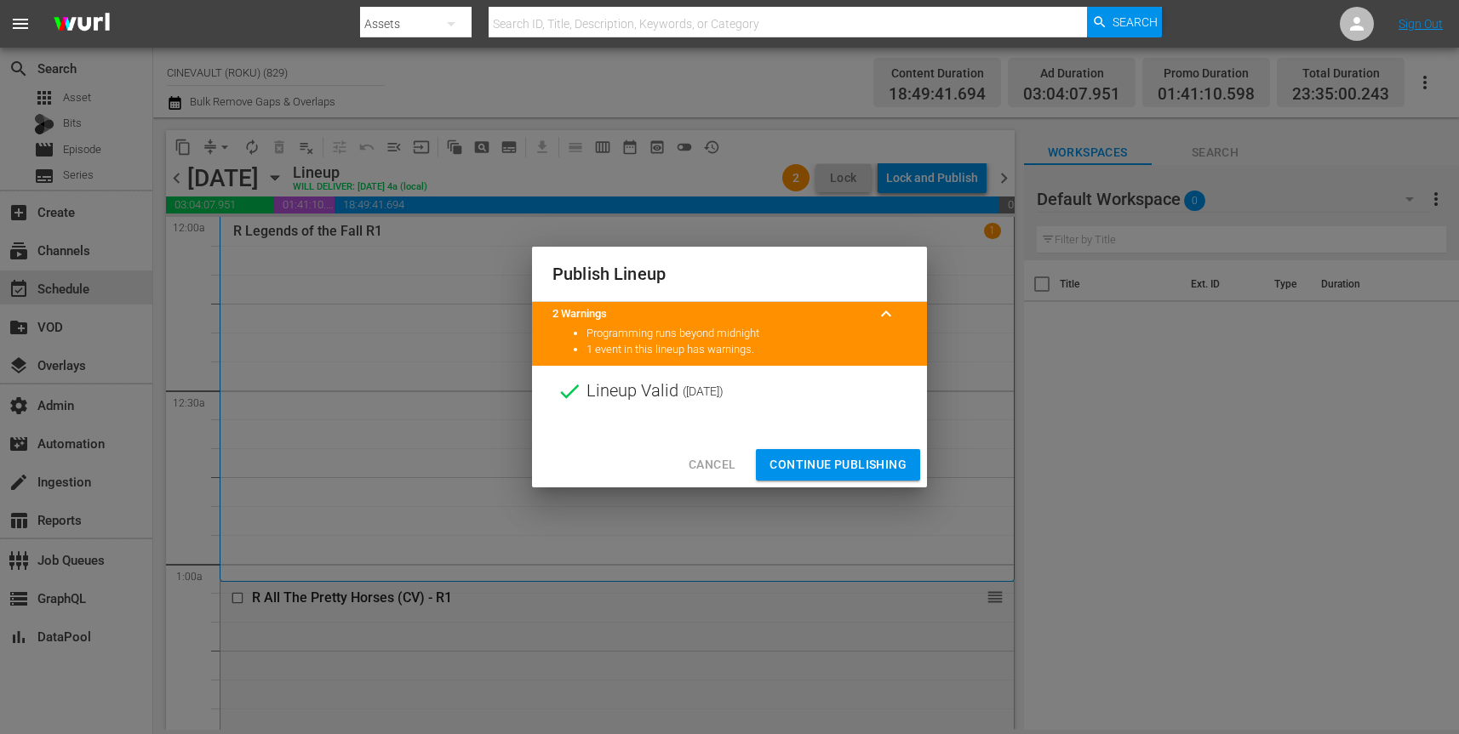
click at [865, 463] on span "Continue Publishing" at bounding box center [837, 464] width 137 height 21
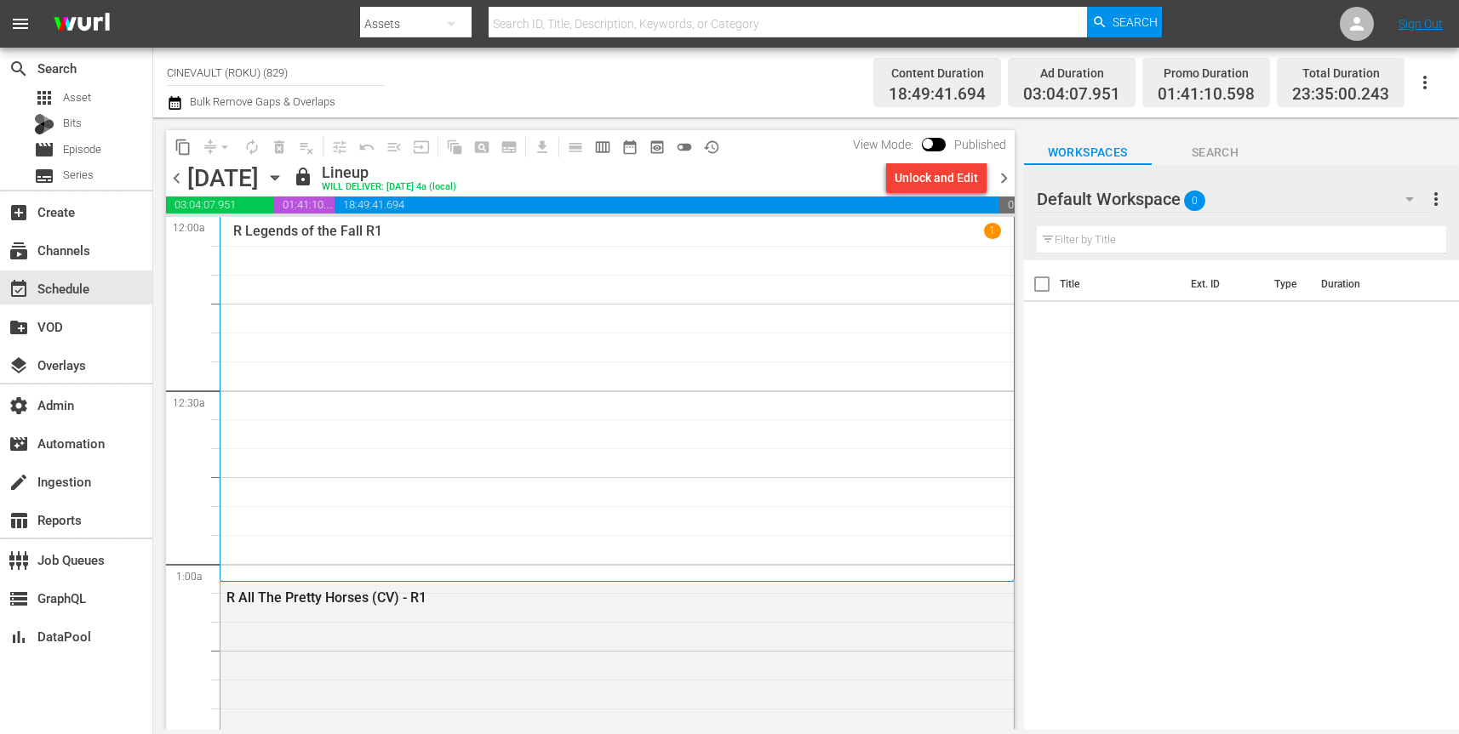
click at [278, 178] on icon "button" at bounding box center [275, 178] width 8 height 4
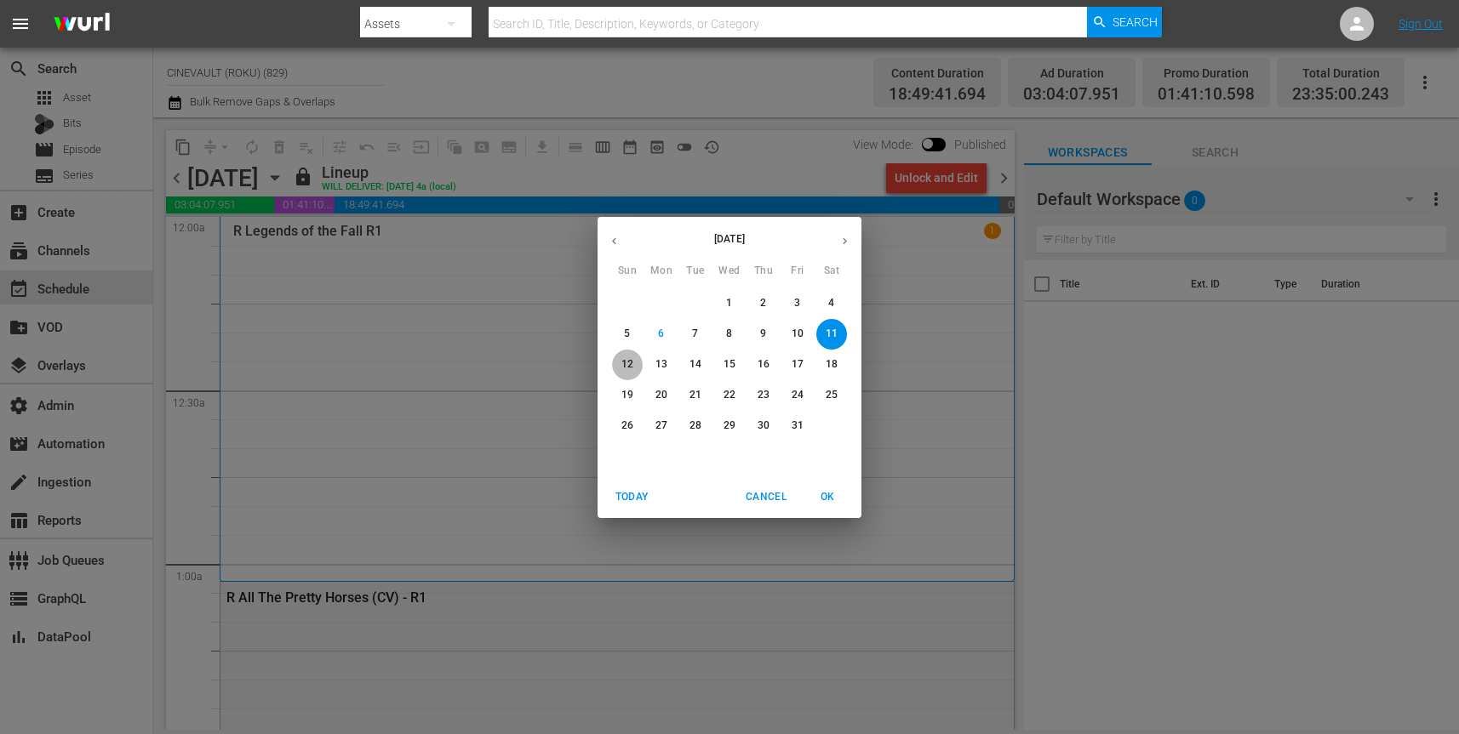
click at [625, 365] on p "12" at bounding box center [627, 364] width 12 height 14
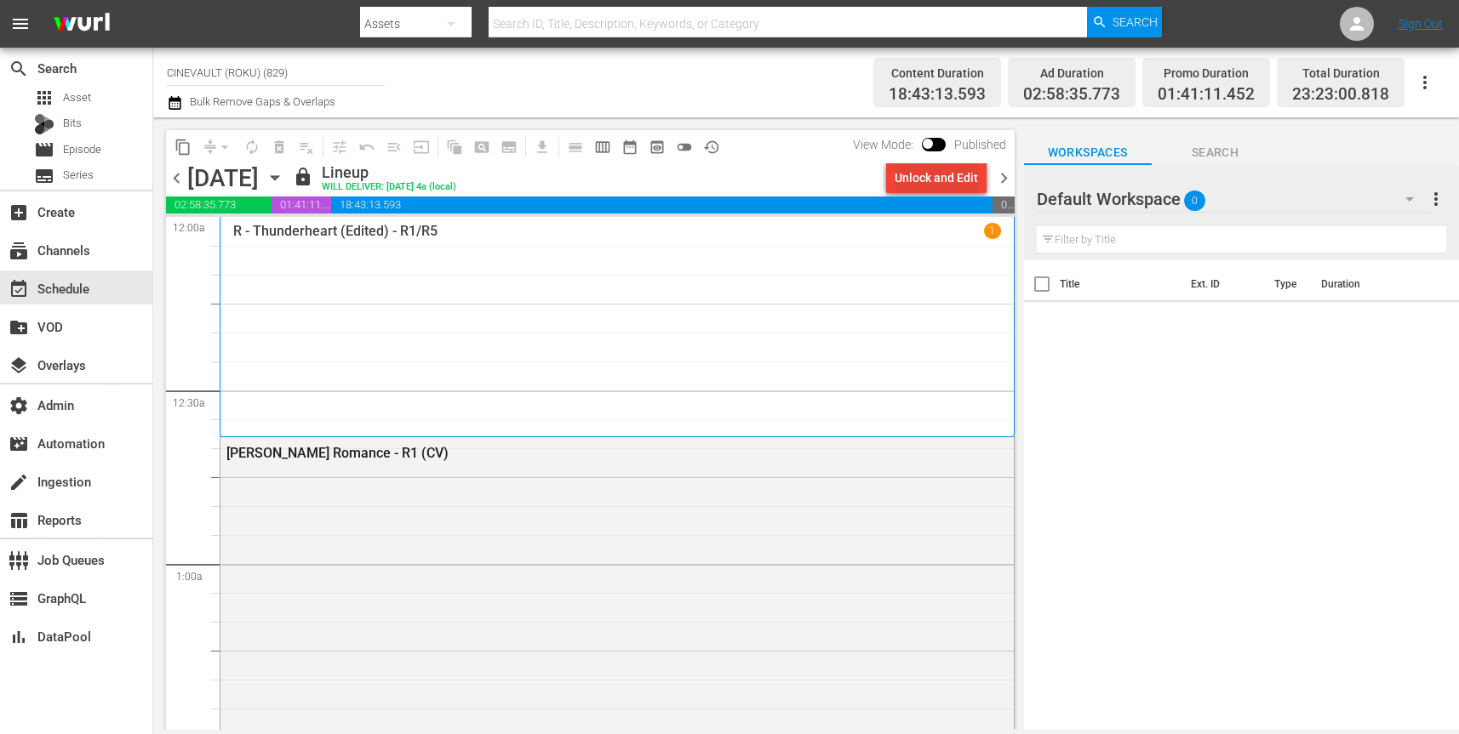
click at [951, 183] on div "Unlock and Edit" at bounding box center [935, 178] width 83 height 31
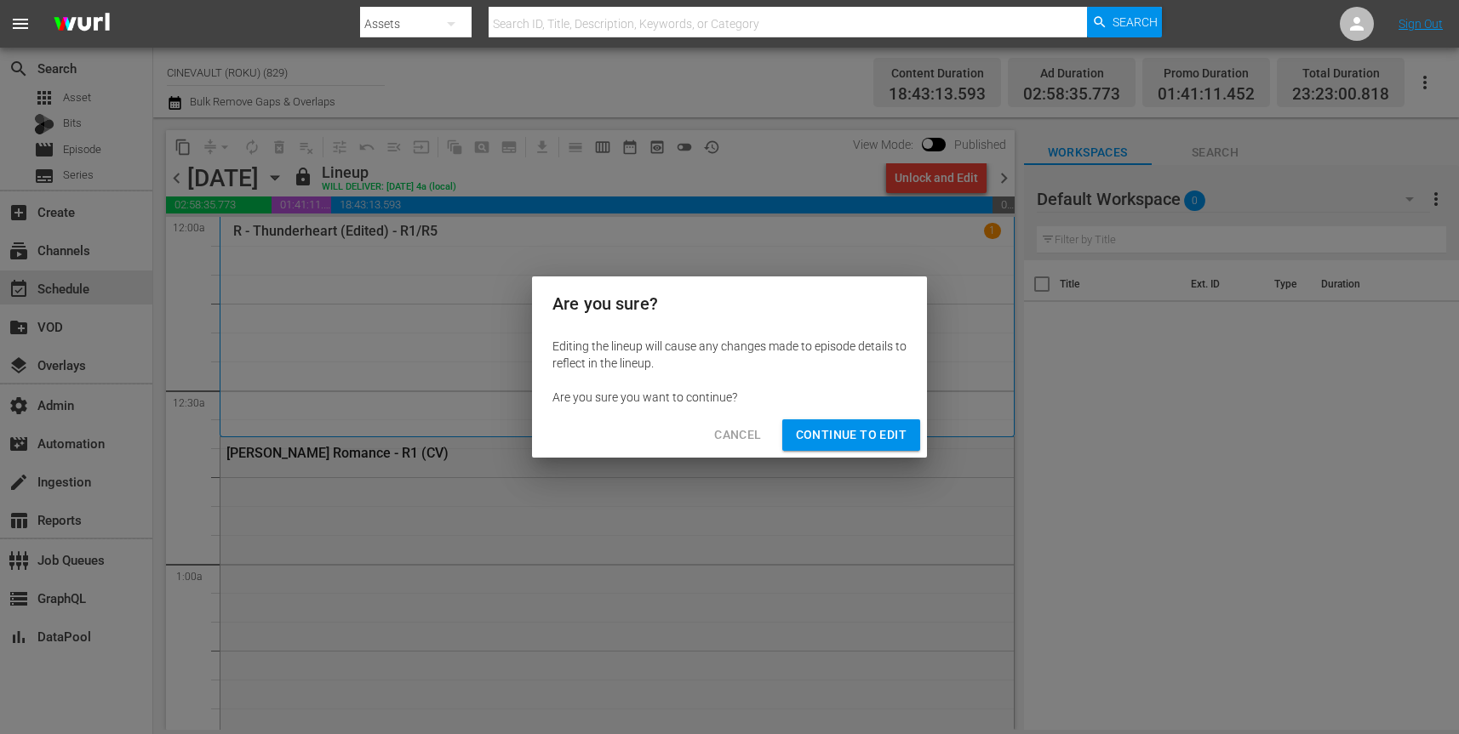
click at [905, 431] on span "Continue to Edit" at bounding box center [851, 435] width 111 height 21
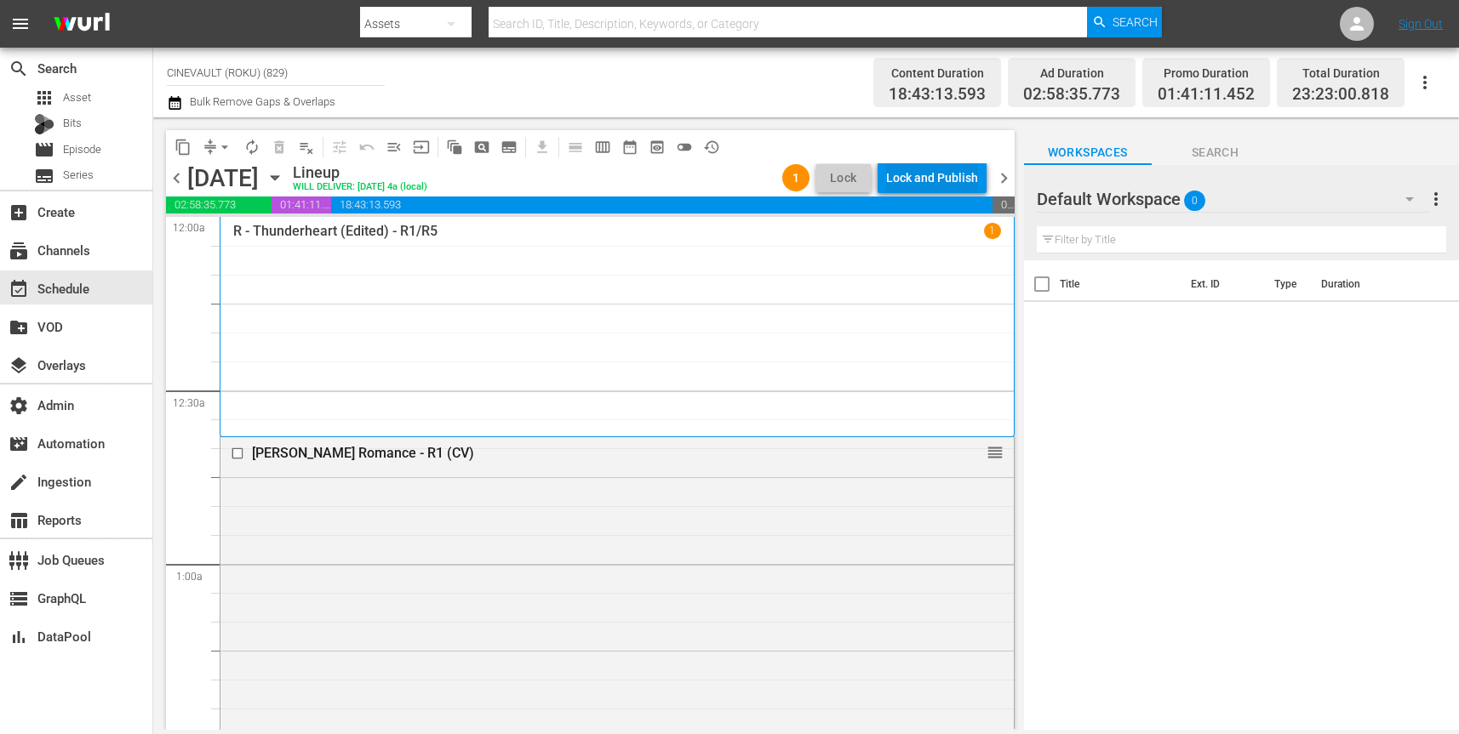
click at [964, 184] on div "Lock and Publish" at bounding box center [932, 178] width 92 height 31
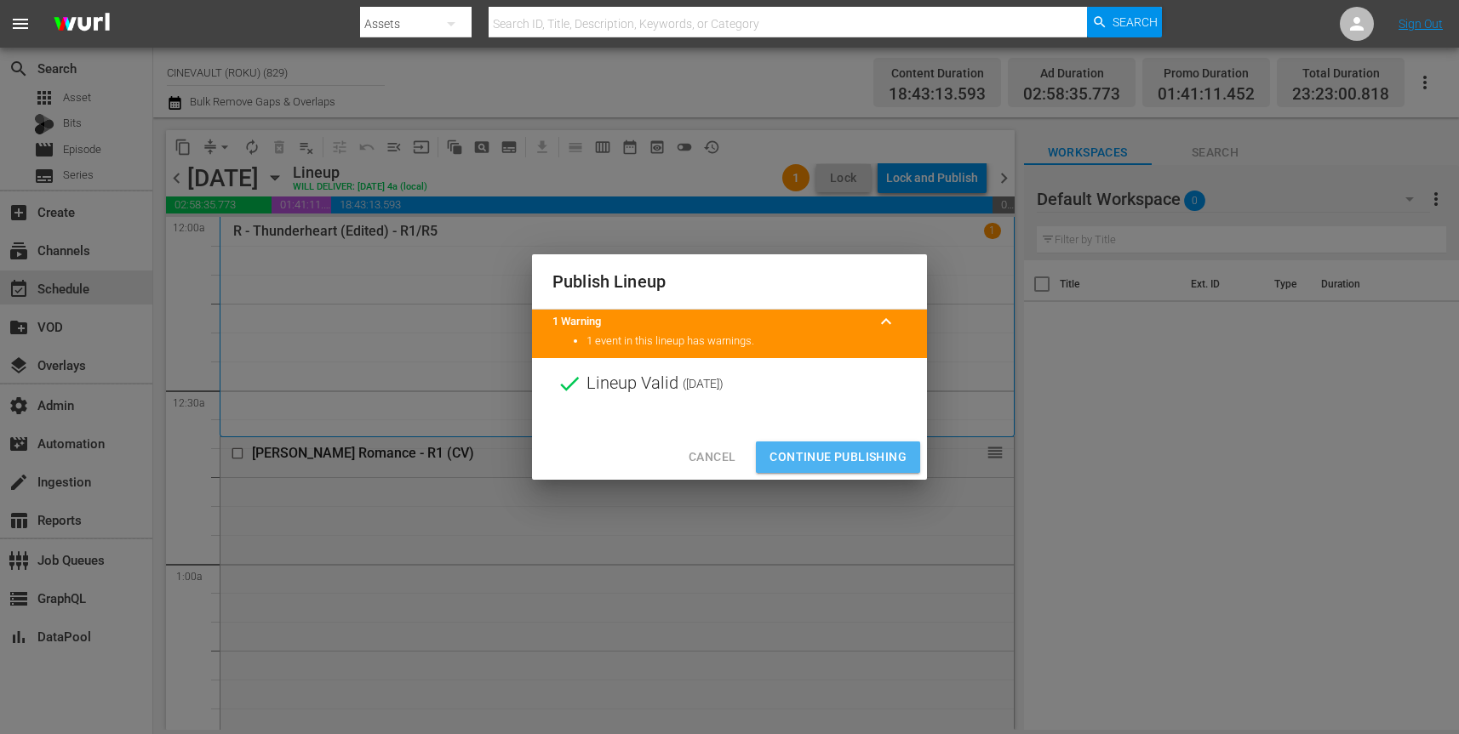
click at [865, 458] on span "Continue Publishing" at bounding box center [837, 457] width 137 height 21
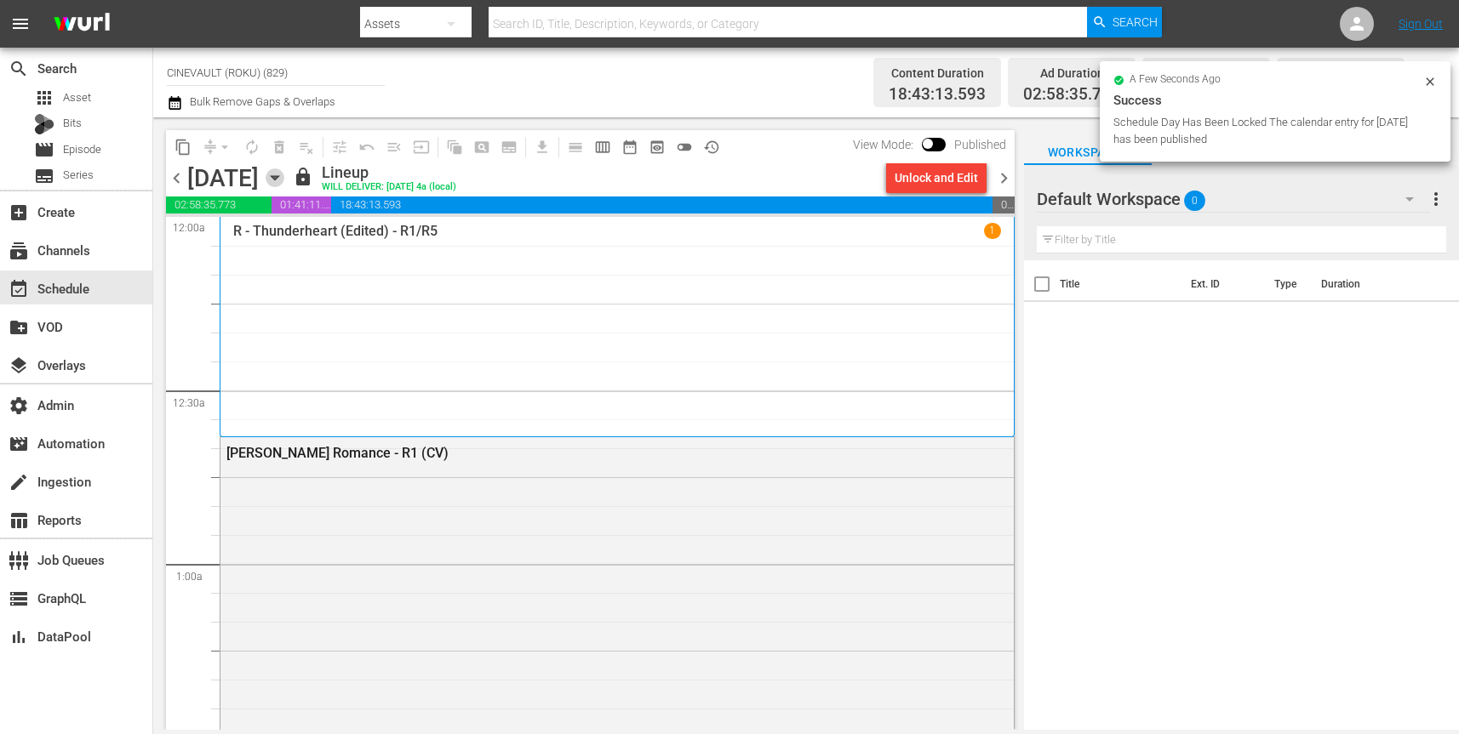
click at [284, 174] on icon "button" at bounding box center [275, 177] width 19 height 19
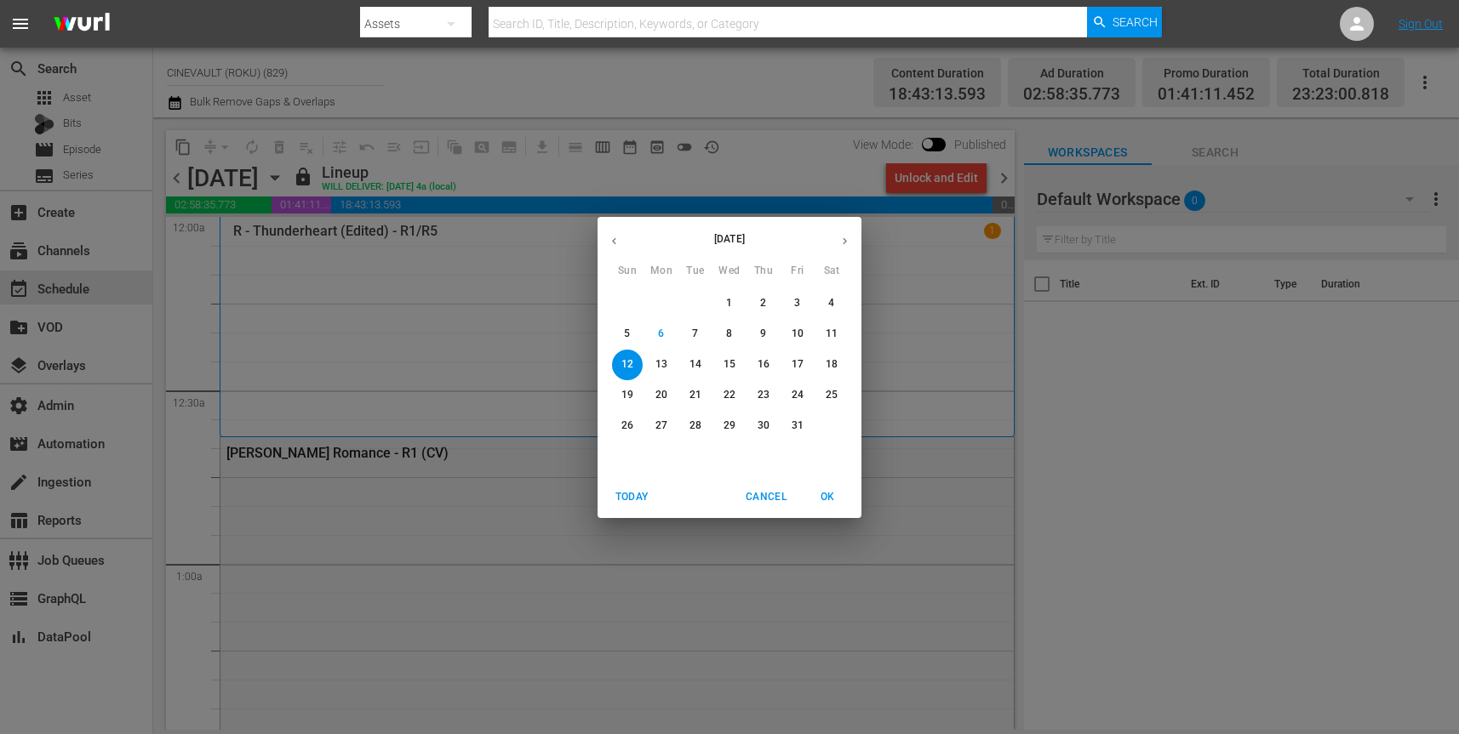
click at [659, 362] on p "13" at bounding box center [661, 364] width 12 height 14
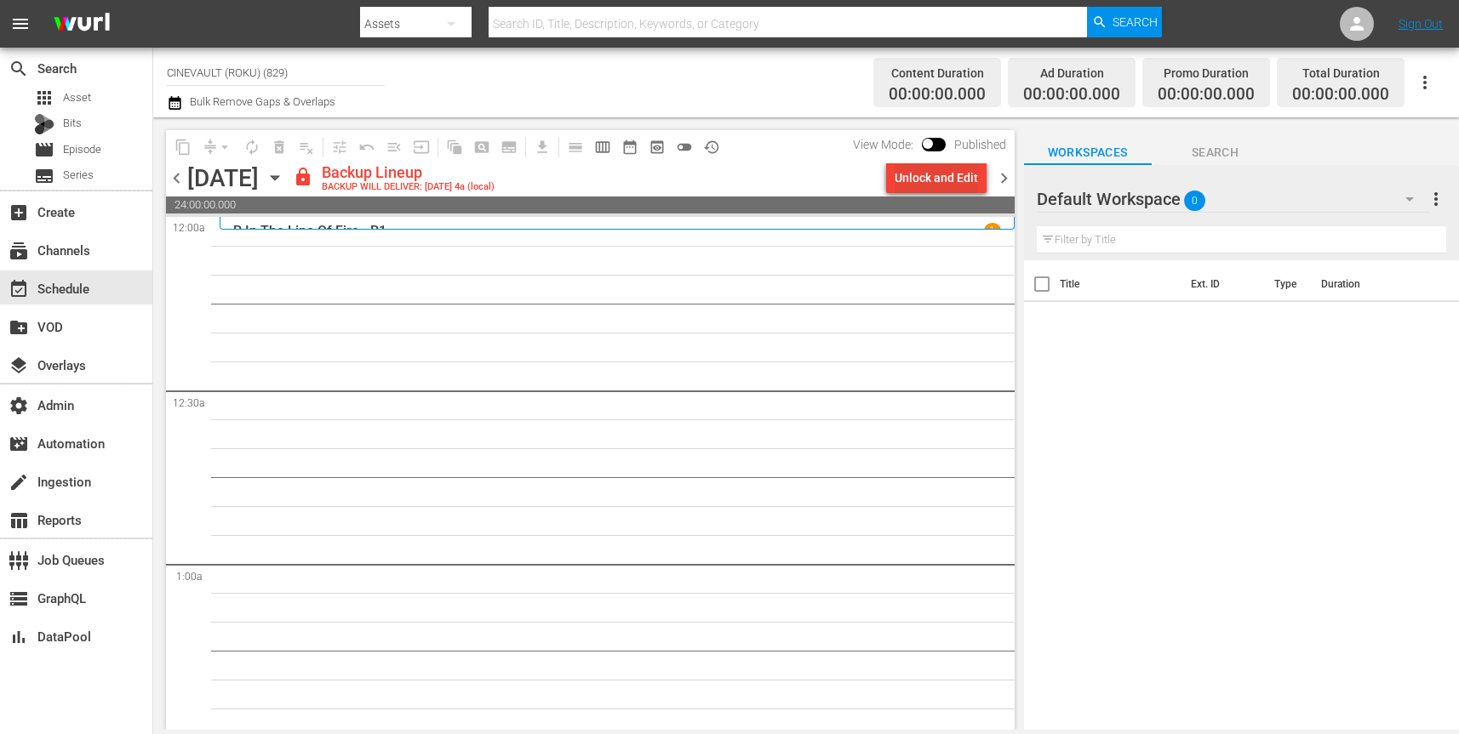
click at [952, 184] on div "Unlock and Edit" at bounding box center [935, 178] width 83 height 31
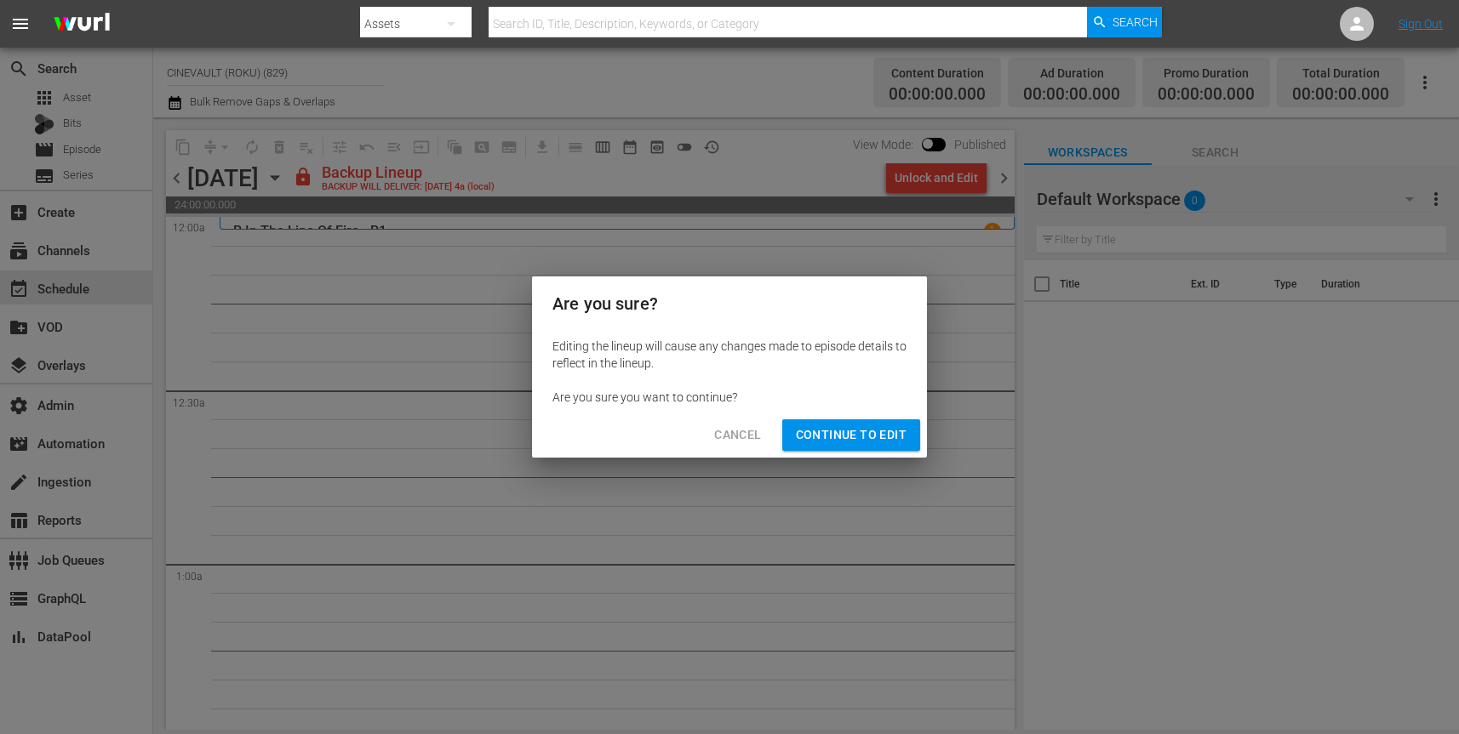
click at [863, 441] on span "Continue to Edit" at bounding box center [851, 435] width 111 height 21
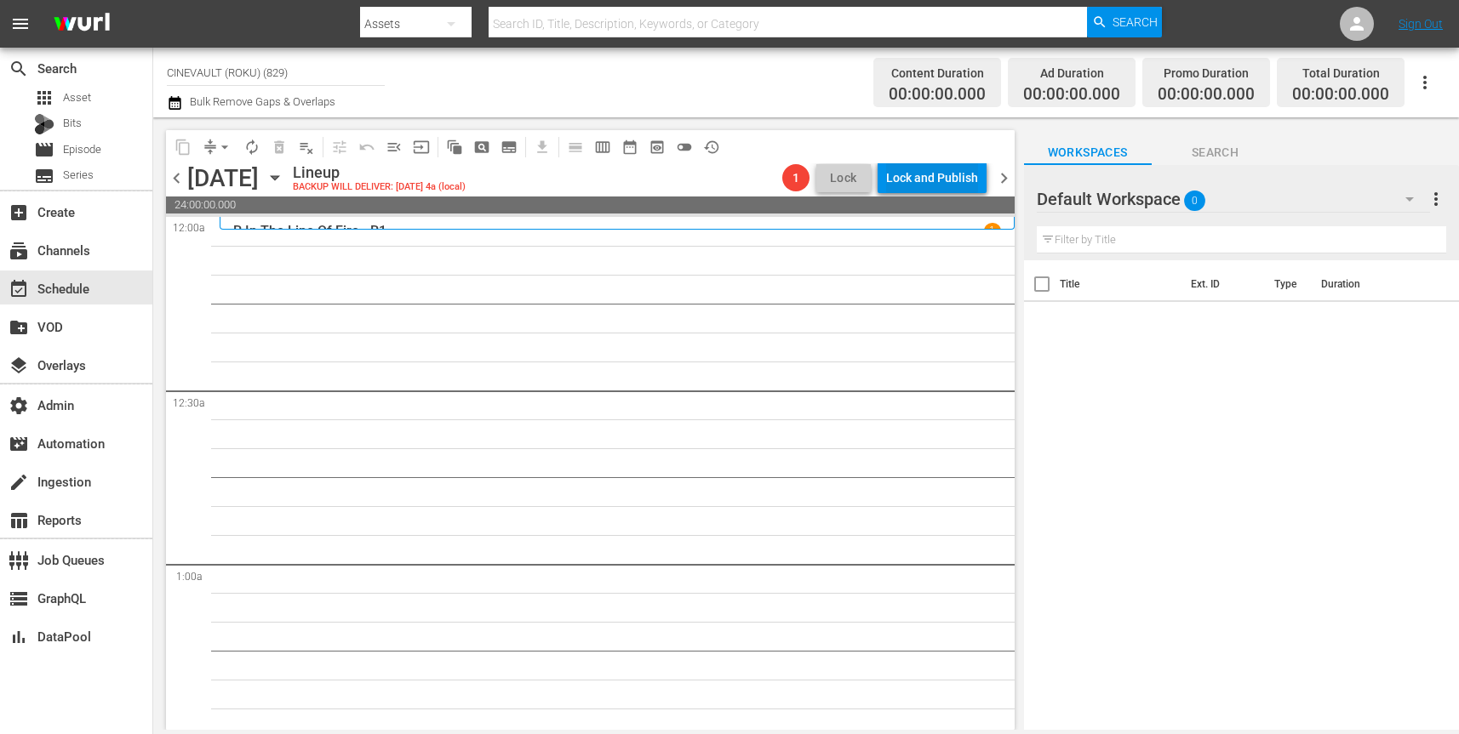
click at [946, 174] on div "Lock and Publish" at bounding box center [932, 178] width 92 height 31
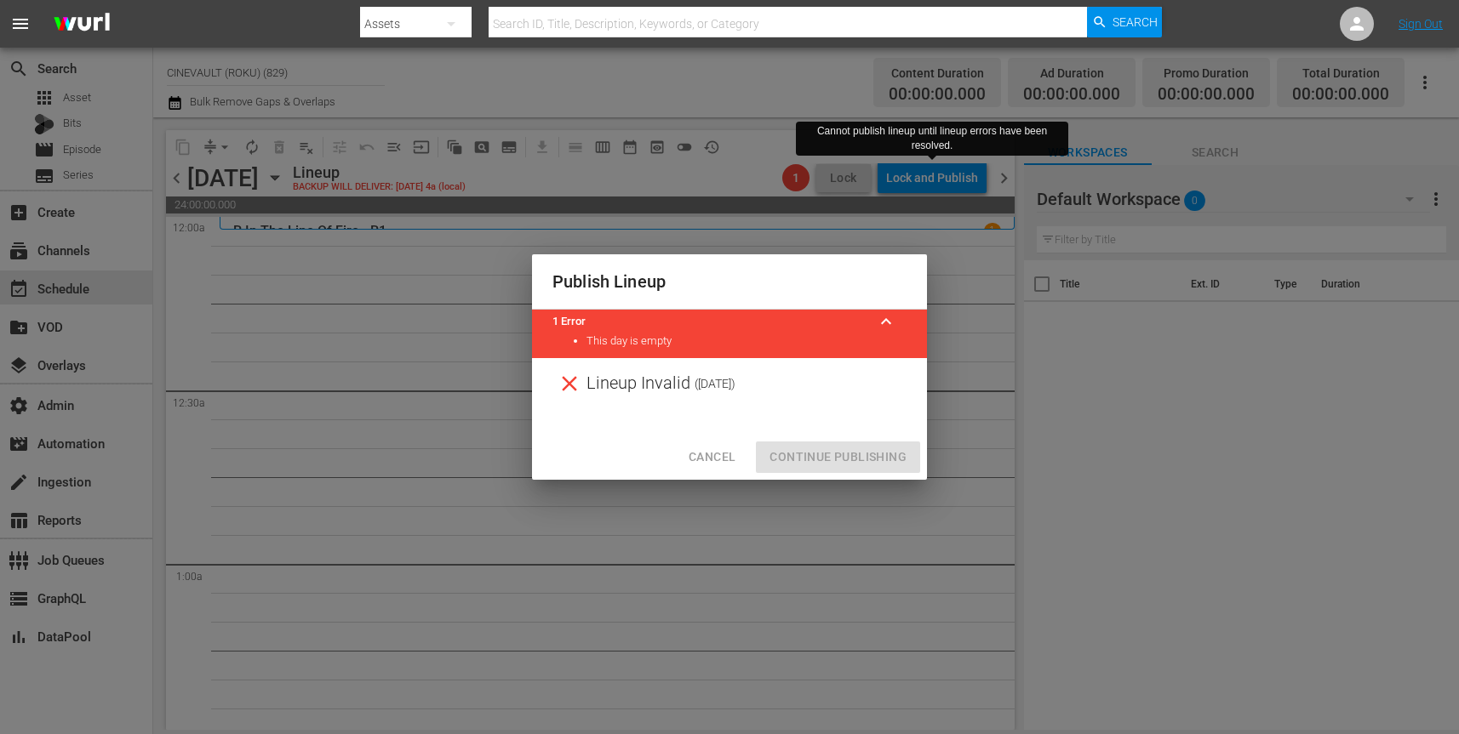
click at [703, 456] on span "Cancel" at bounding box center [711, 457] width 47 height 21
